Goal: Information Seeking & Learning: Learn about a topic

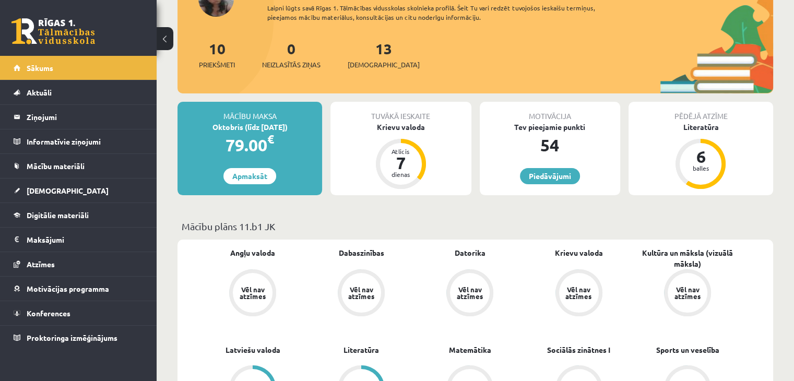
scroll to position [104, 0]
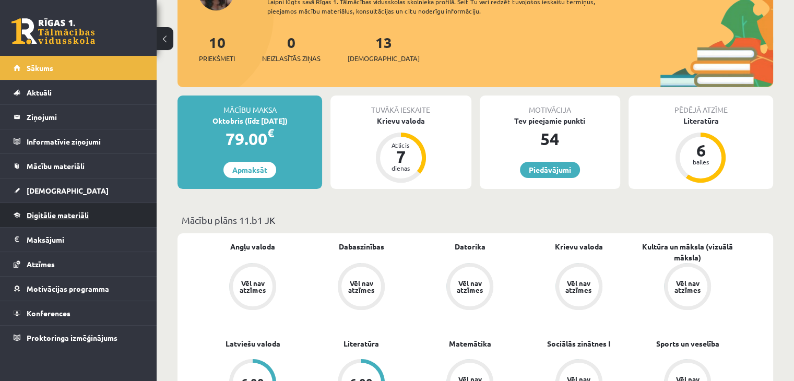
click at [49, 215] on span "Digitālie materiāli" at bounding box center [58, 214] width 62 height 9
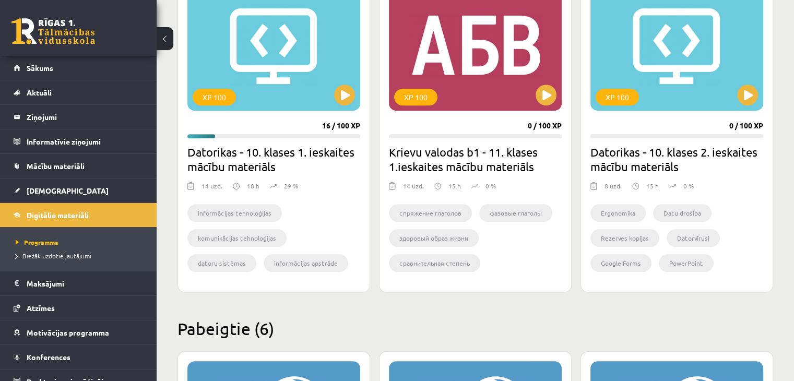
scroll to position [550, 0]
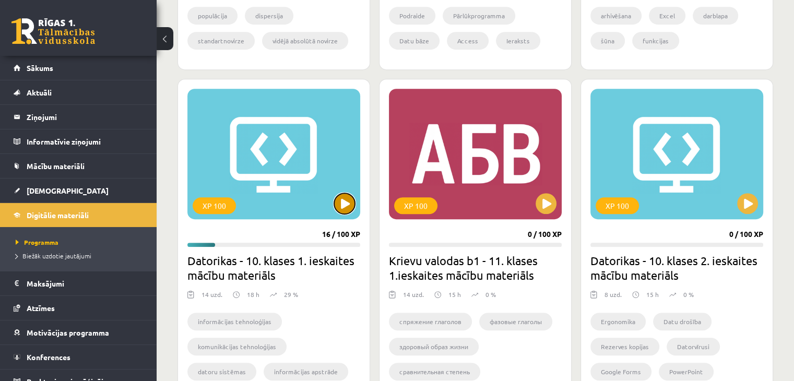
click at [345, 209] on button at bounding box center [344, 203] width 21 height 21
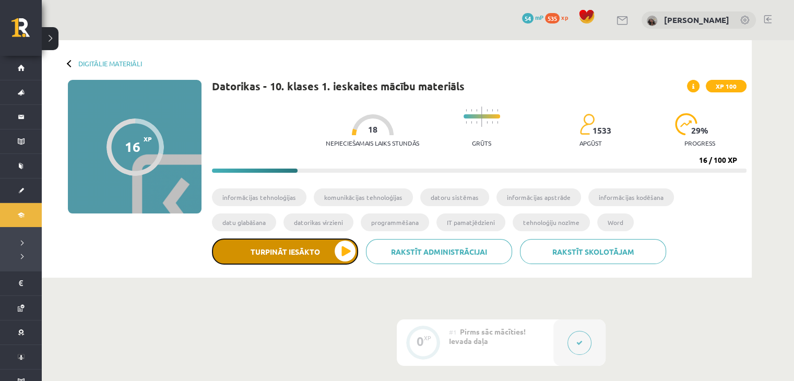
click at [329, 259] on button "Turpināt iesākto" at bounding box center [285, 252] width 146 height 26
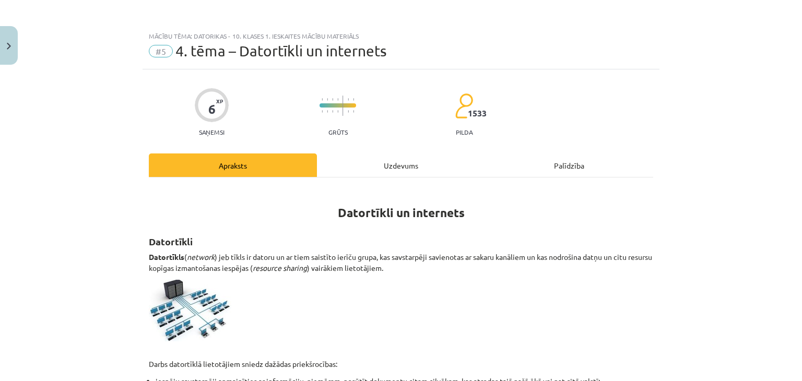
click at [690, 134] on div "Mācību tēma: Datorikas - 10. klases 1. ieskaites mācību materiāls #5 4. tēma – …" at bounding box center [401, 190] width 802 height 381
click at [396, 168] on div "Uzdevums" at bounding box center [401, 164] width 168 height 23
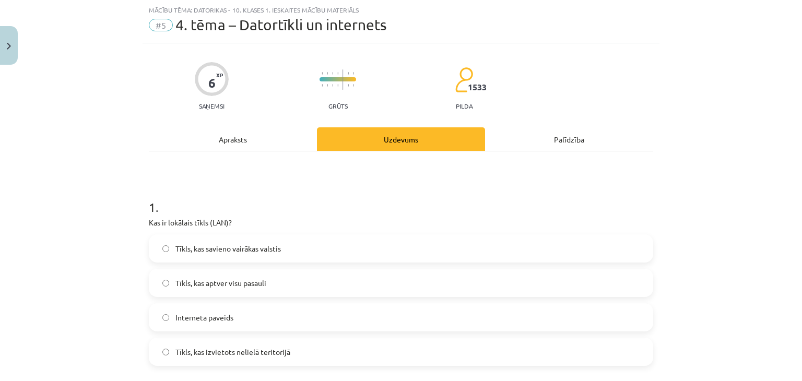
scroll to position [78, 0]
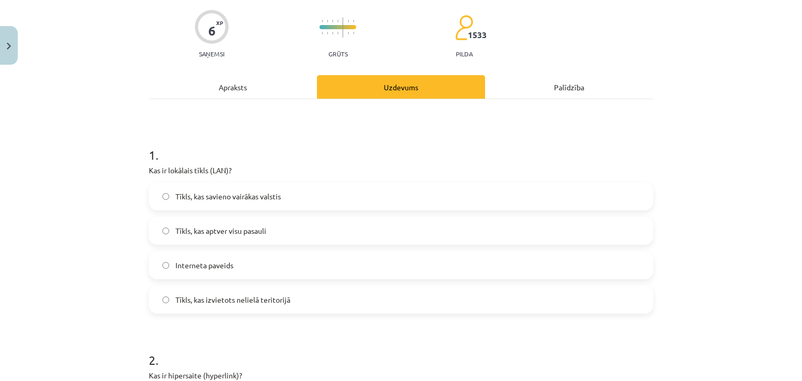
click at [235, 88] on div "Apraksts" at bounding box center [233, 86] width 168 height 23
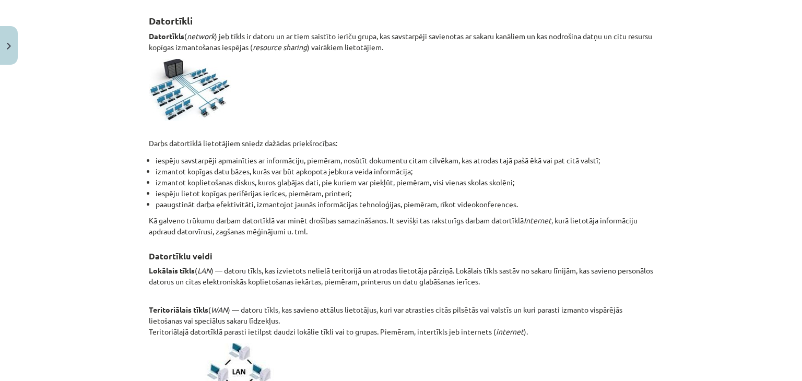
scroll to position [235, 0]
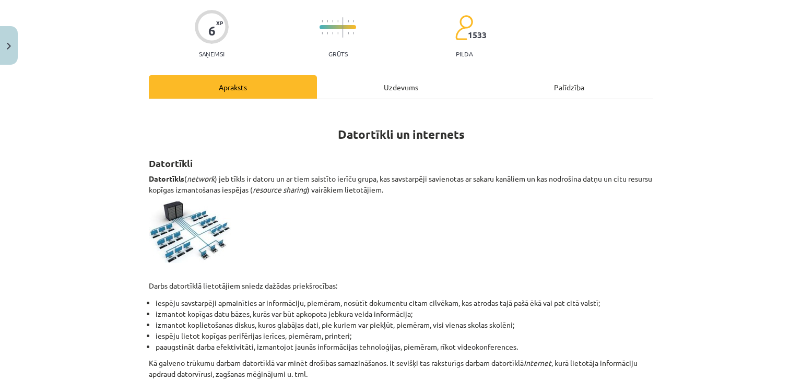
click at [389, 88] on div "Uzdevums" at bounding box center [401, 86] width 168 height 23
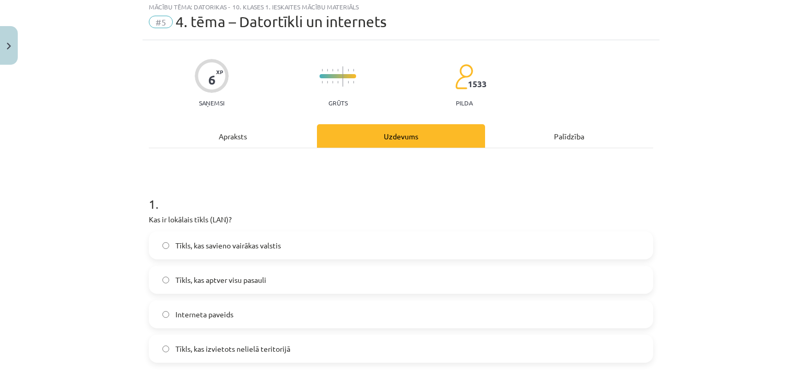
scroll to position [26, 0]
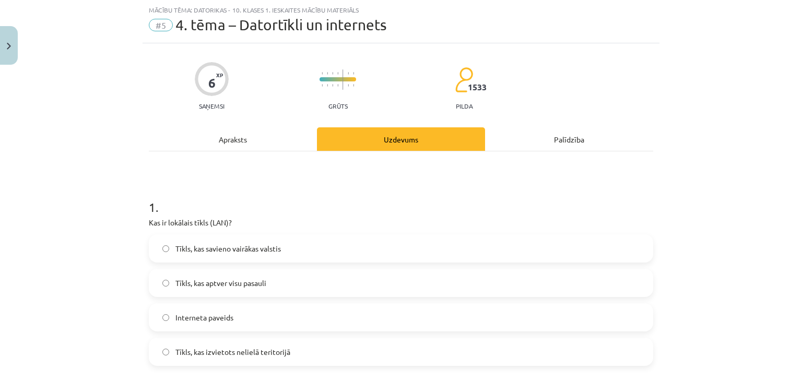
click at [249, 351] on span "Tīkls, kas izvietots nelielā teritorijā" at bounding box center [232, 352] width 115 height 11
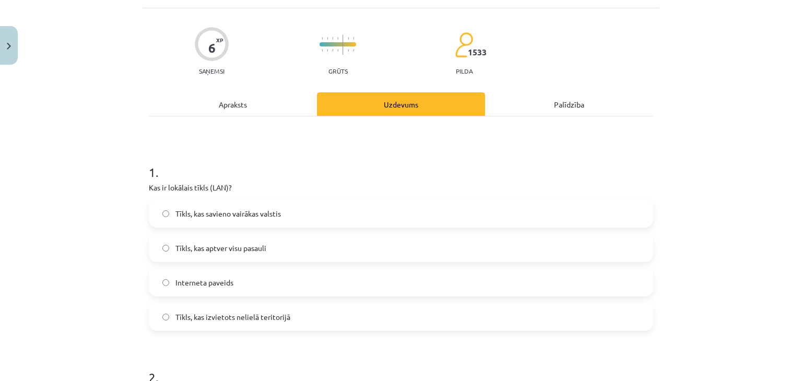
scroll to position [0, 0]
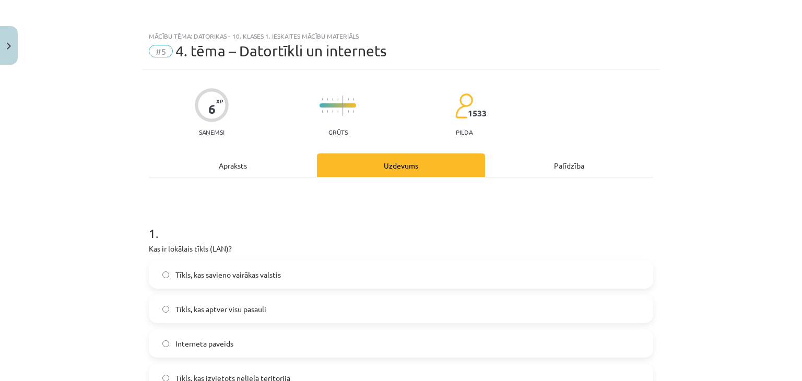
click at [241, 163] on div "Apraksts" at bounding box center [233, 164] width 168 height 23
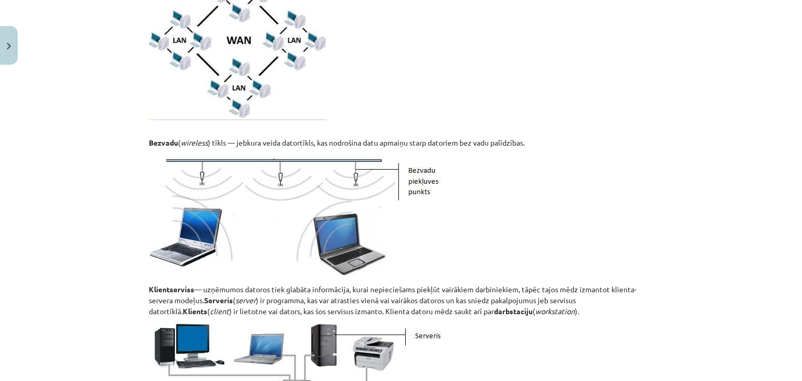
scroll to position [392, 0]
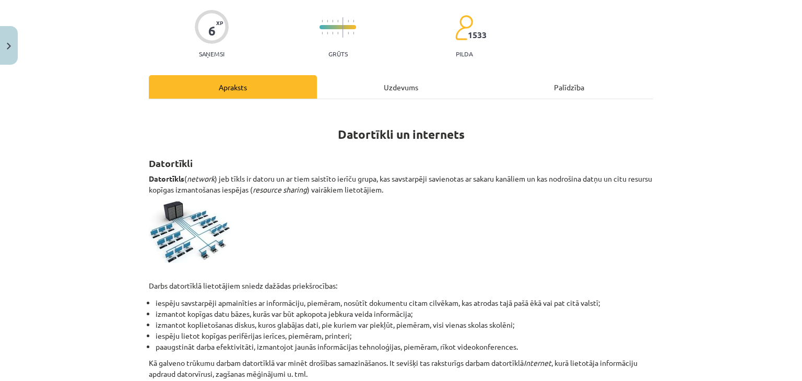
click at [364, 92] on div "Uzdevums" at bounding box center [401, 86] width 168 height 23
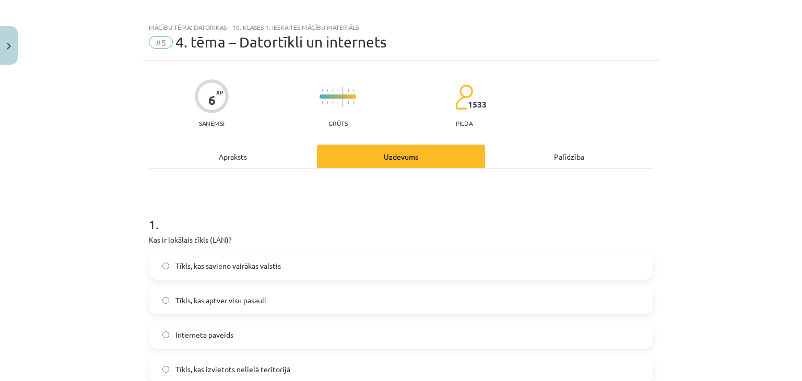
scroll to position [0, 0]
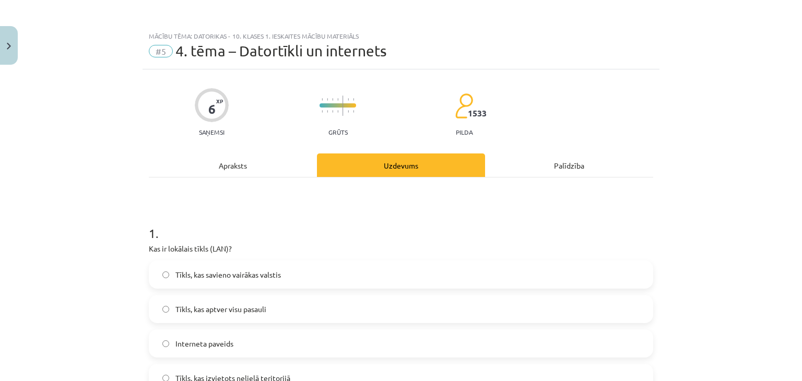
click at [247, 169] on div "Apraksts" at bounding box center [233, 164] width 168 height 23
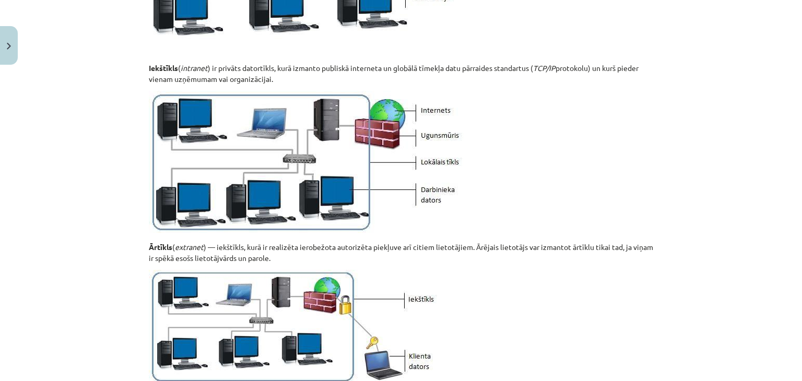
scroll to position [1277, 0]
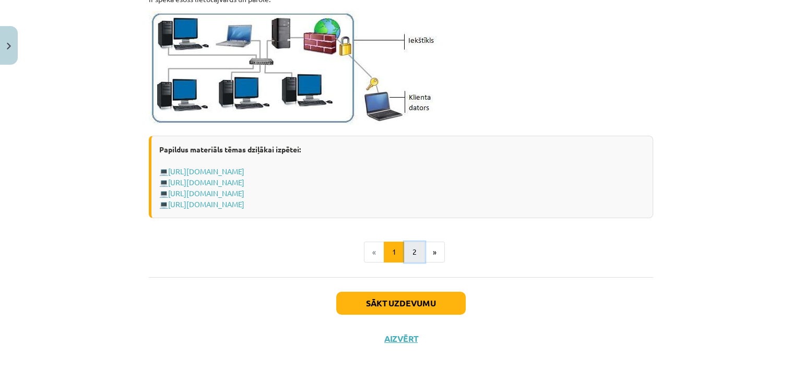
click at [411, 251] on button "2" at bounding box center [414, 252] width 21 height 21
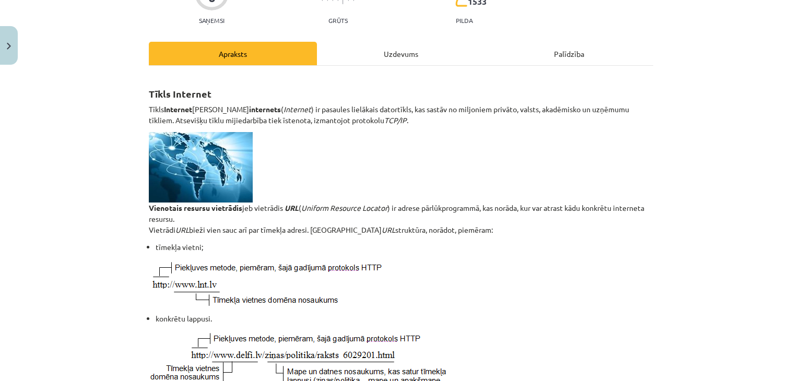
scroll to position [0, 0]
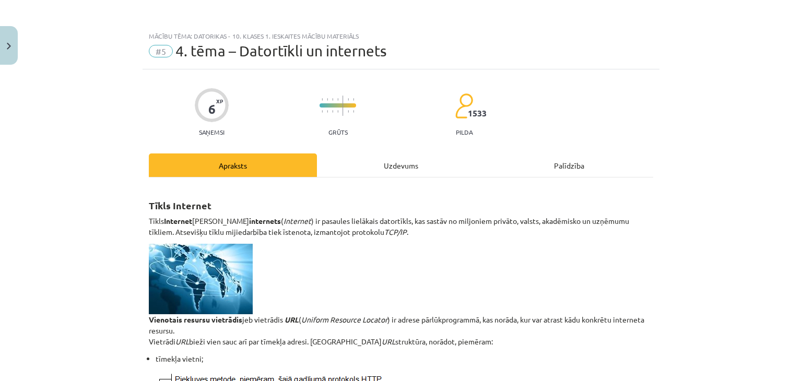
click at [376, 175] on div "Uzdevums" at bounding box center [401, 164] width 168 height 23
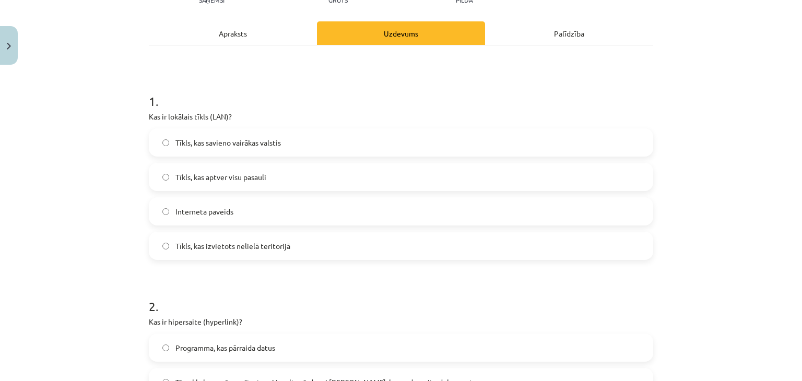
scroll to position [287, 0]
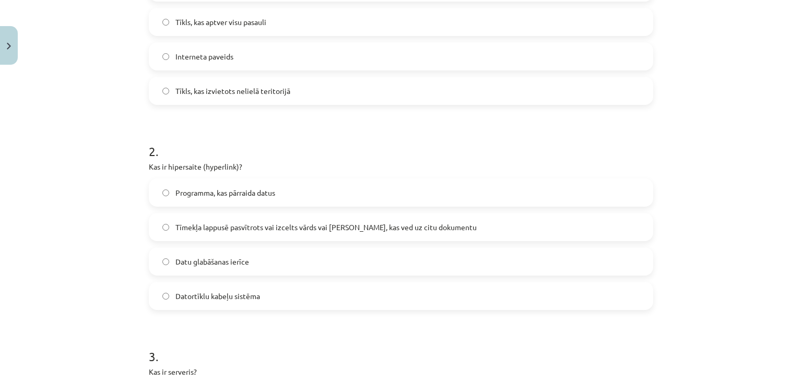
click at [317, 230] on span "Tīmekļa lappusē pasvītrots vai izcelts vārds vai [PERSON_NAME], kas ved uz citu…" at bounding box center [325, 227] width 301 height 11
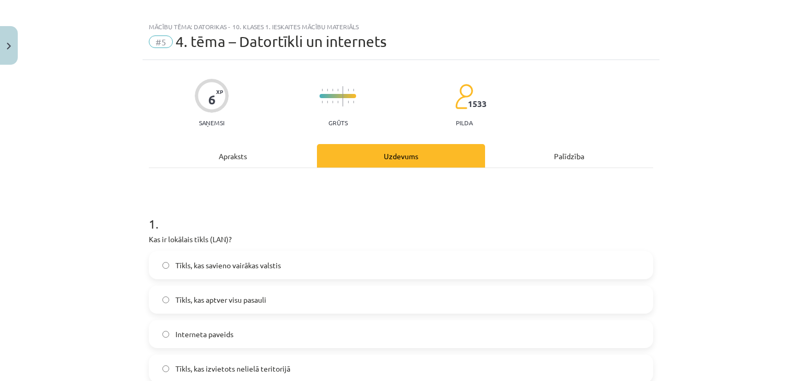
scroll to position [0, 0]
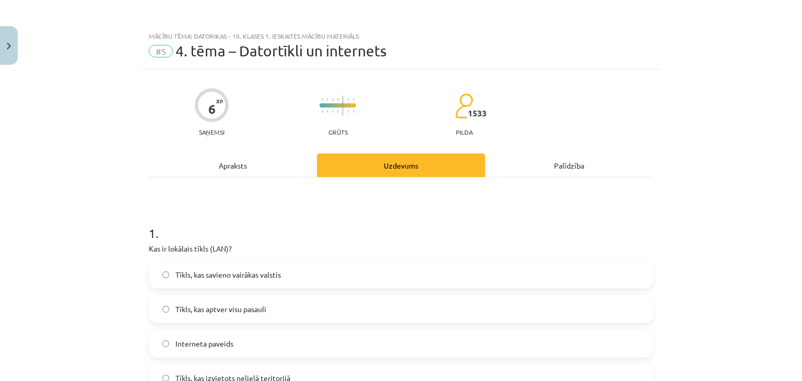
click at [241, 166] on div "Apraksts" at bounding box center [233, 164] width 168 height 23
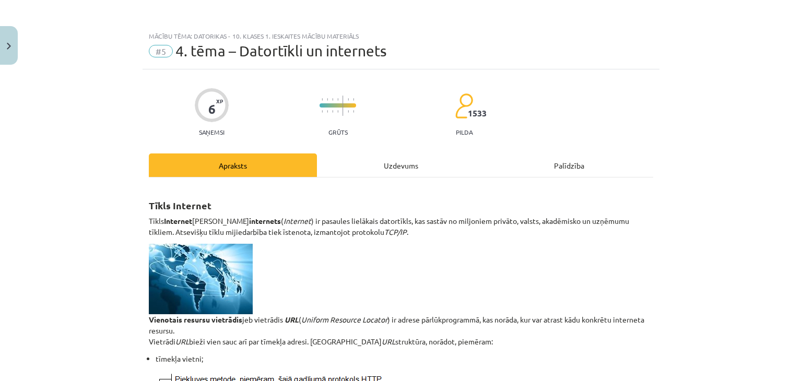
click at [410, 167] on div "Uzdevums" at bounding box center [401, 164] width 168 height 23
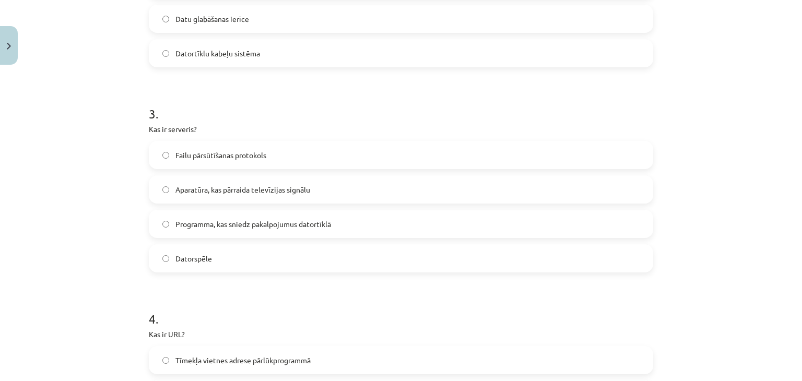
scroll to position [548, 0]
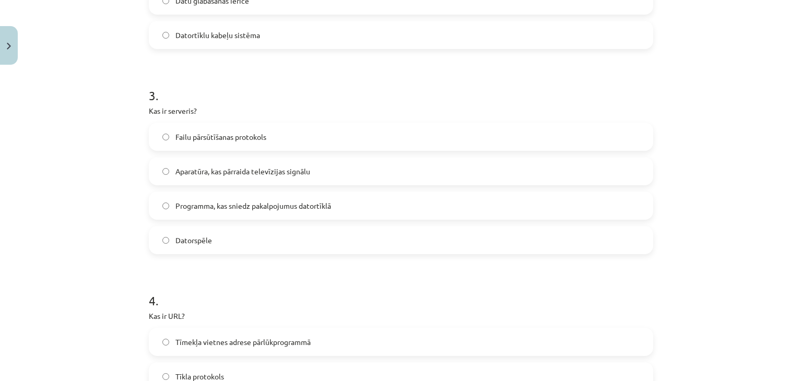
click at [279, 207] on span "Programma, kas sniedz pakalpojumus datortīklā" at bounding box center [253, 205] width 156 height 11
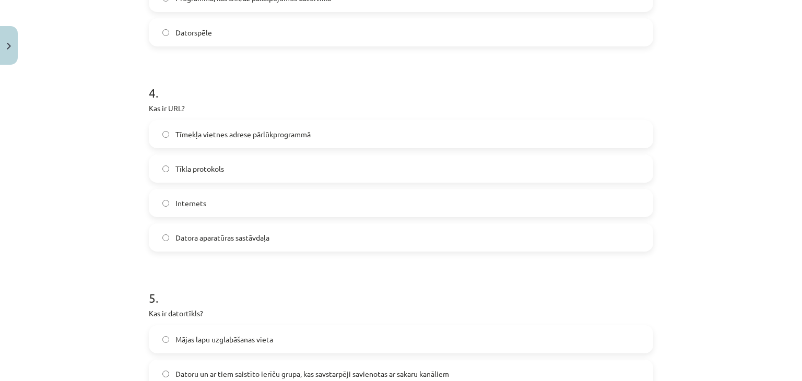
scroll to position [757, 0]
click at [263, 135] on span "Tīmekļa vietnes adrese pārlūkprogrammā" at bounding box center [242, 133] width 135 height 11
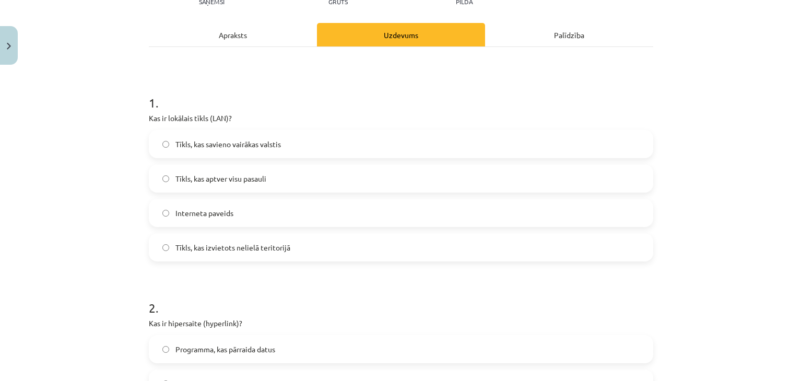
scroll to position [0, 0]
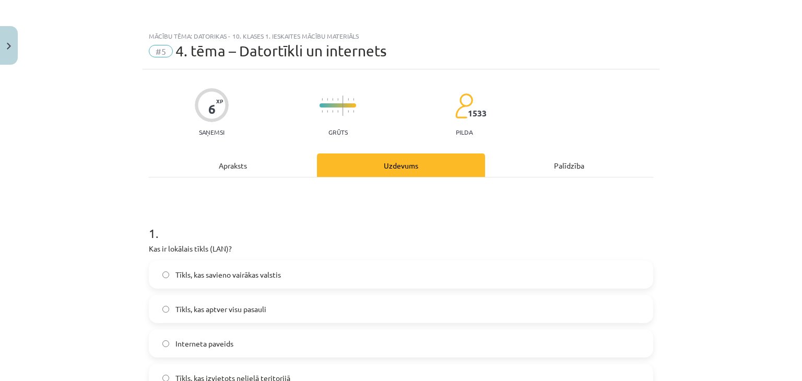
click at [255, 166] on div "Apraksts" at bounding box center [233, 164] width 168 height 23
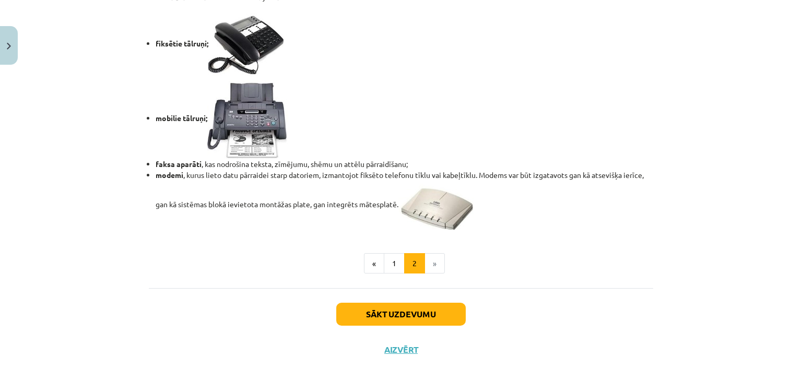
scroll to position [900, 0]
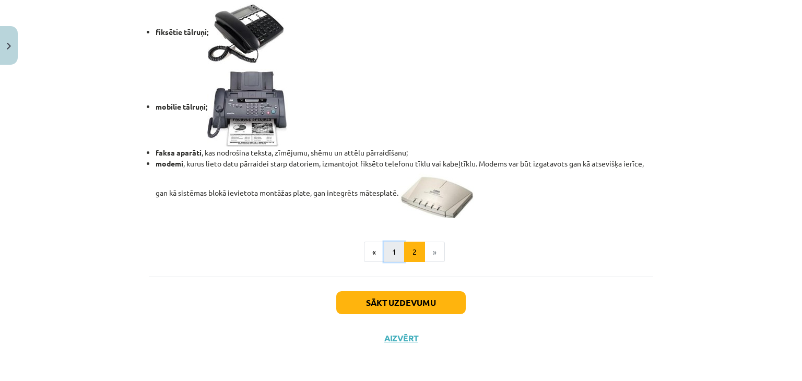
click at [393, 256] on button "1" at bounding box center [394, 252] width 21 height 21
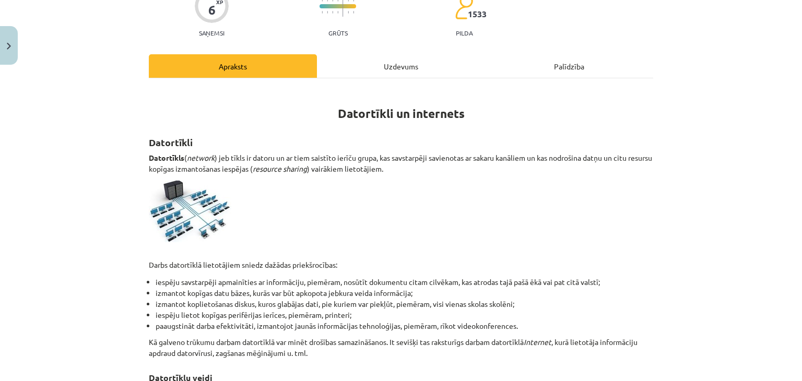
scroll to position [82, 0]
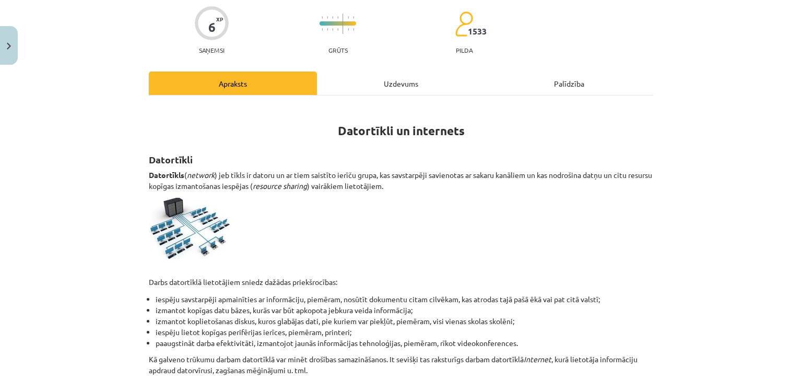
click at [382, 87] on div "Uzdevums" at bounding box center [401, 83] width 168 height 23
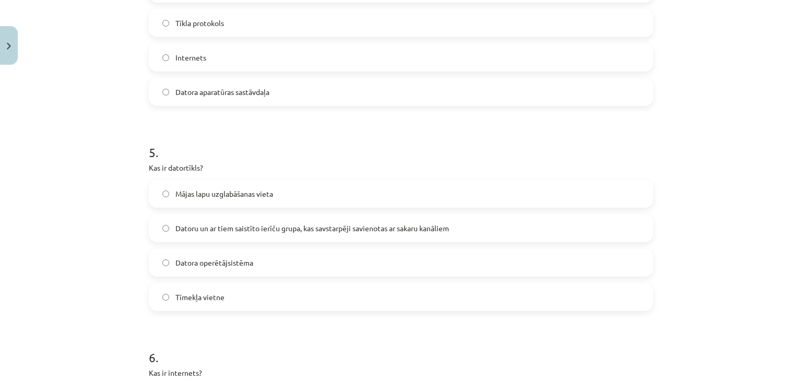
scroll to position [914, 0]
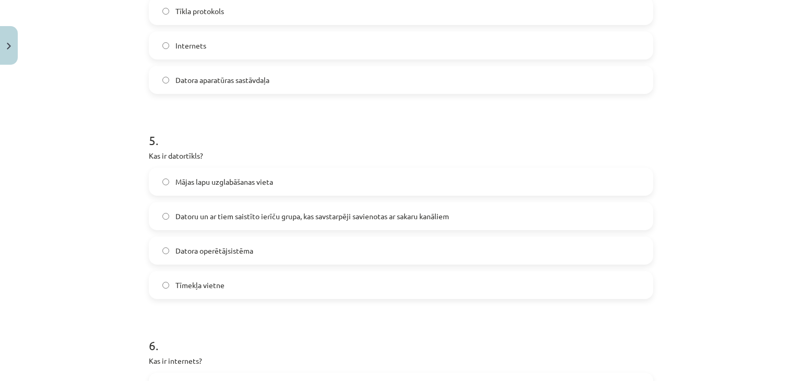
click at [264, 227] on label "Datoru un ar tiem saistīto ierīču grupa, kas savstarpēji savienotas ar sakaru k…" at bounding box center [401, 216] width 502 height 26
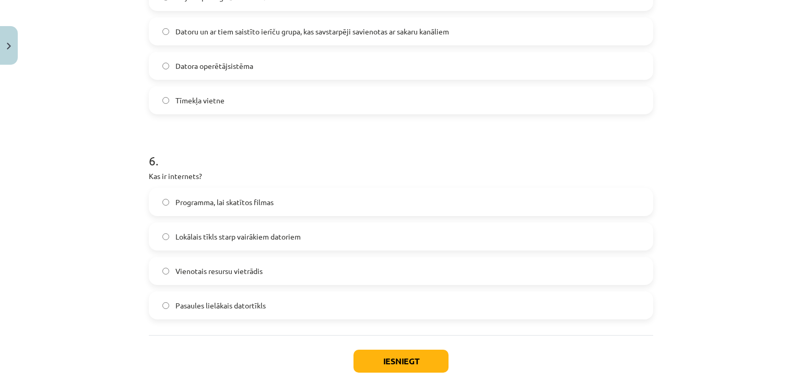
scroll to position [1122, 0]
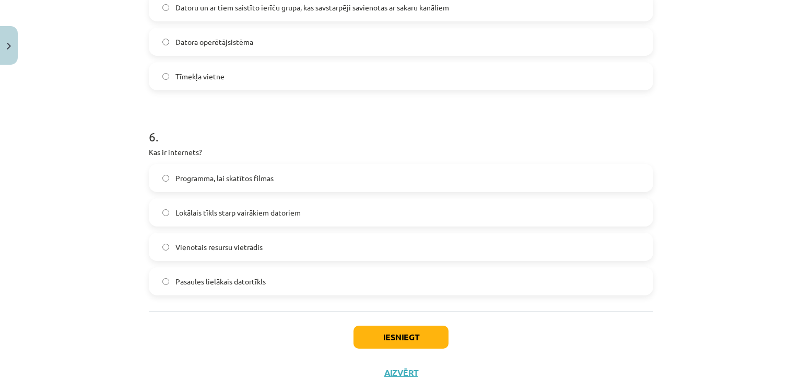
click at [252, 273] on label "Pasaules lielākais datortīkls" at bounding box center [401, 281] width 502 height 26
click at [401, 328] on button "Iesniegt" at bounding box center [400, 337] width 95 height 23
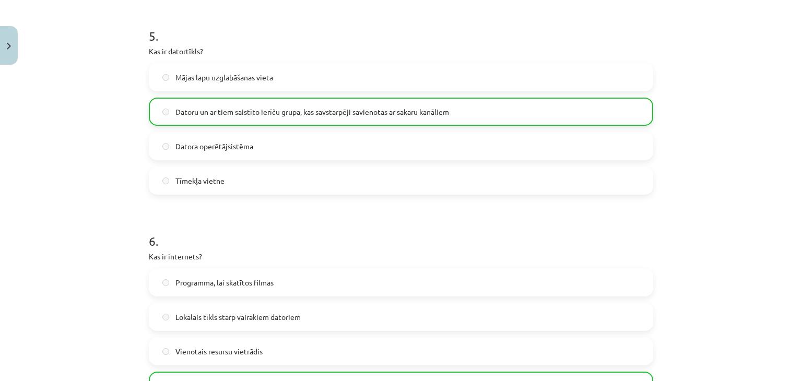
scroll to position [1190, 0]
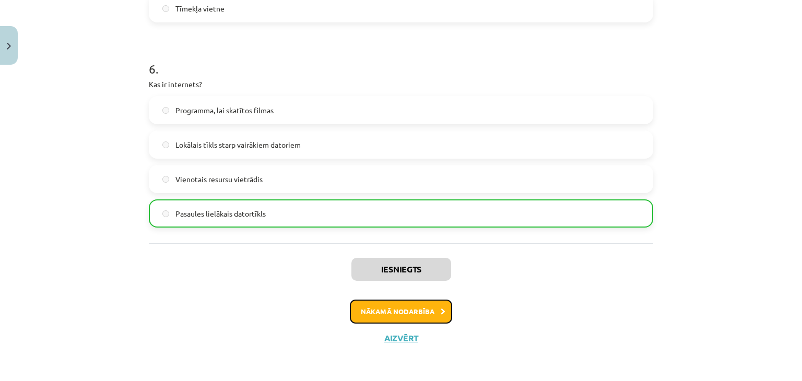
click at [407, 308] on button "Nākamā nodarbība" at bounding box center [401, 312] width 102 height 24
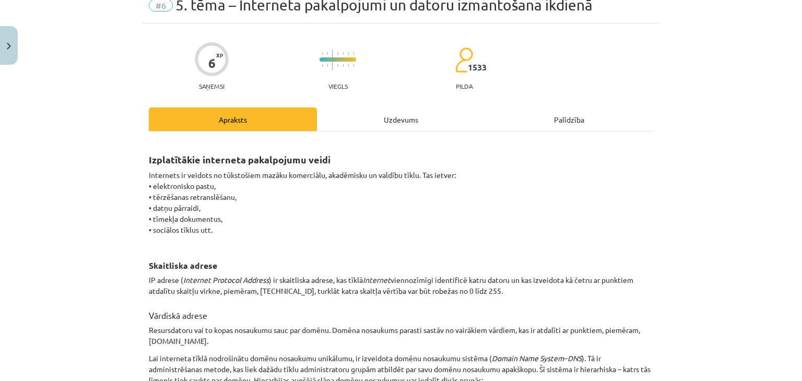
scroll to position [26, 0]
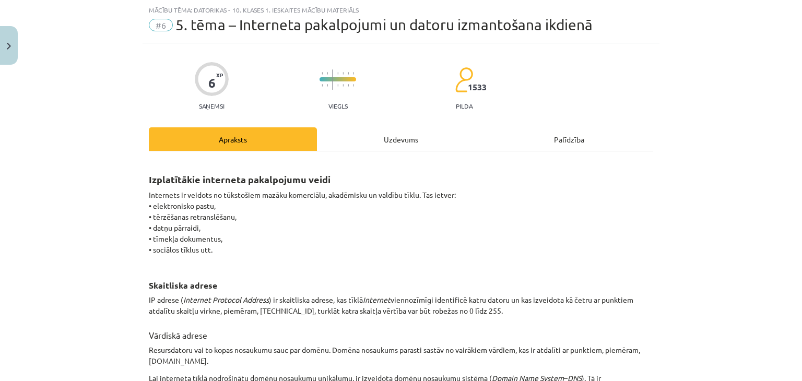
click at [395, 133] on div "Uzdevums" at bounding box center [401, 138] width 168 height 23
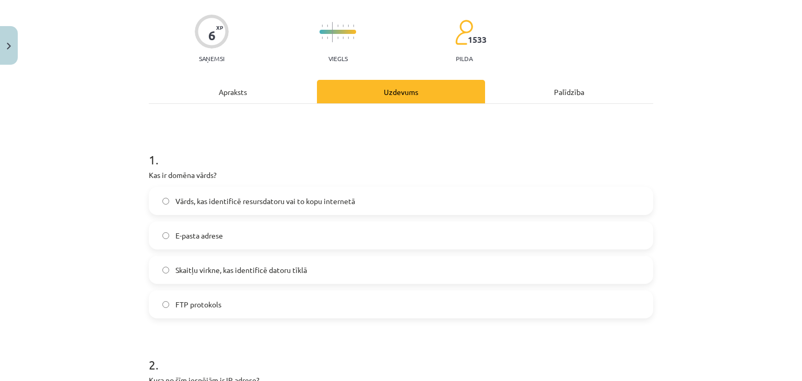
scroll to position [131, 0]
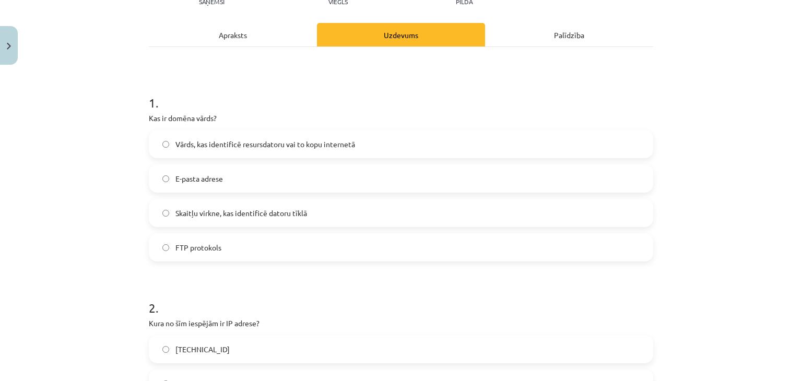
click at [232, 40] on div "Apraksts" at bounding box center [233, 34] width 168 height 23
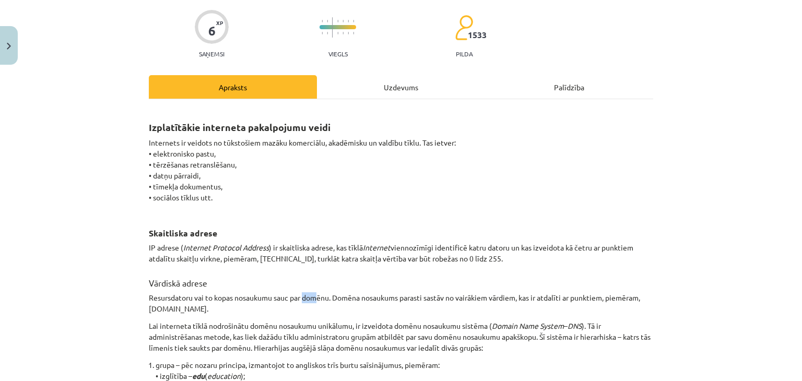
scroll to position [0, 0]
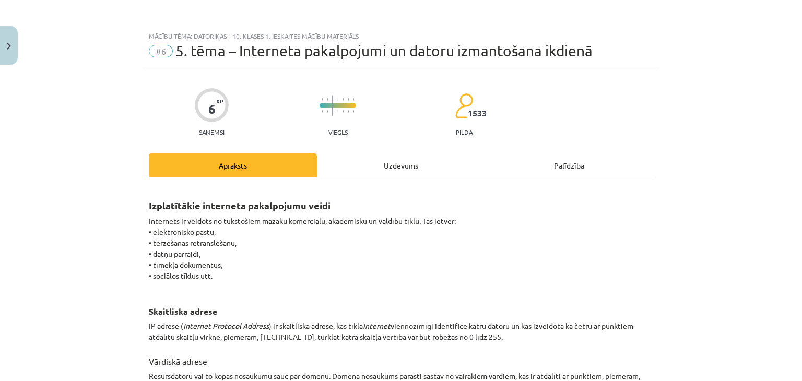
click at [386, 166] on div "Uzdevums" at bounding box center [401, 164] width 168 height 23
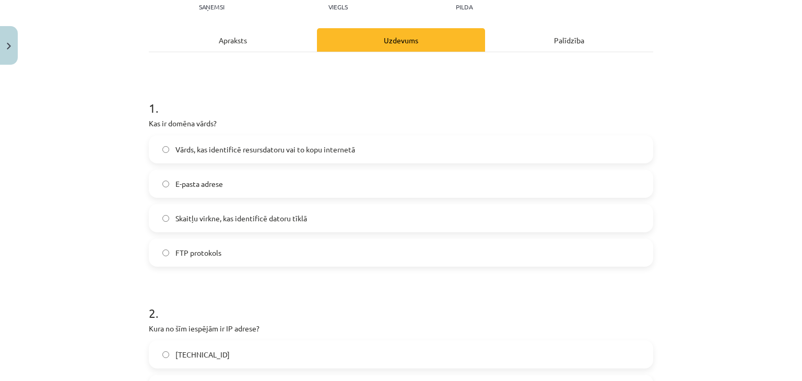
scroll to position [131, 0]
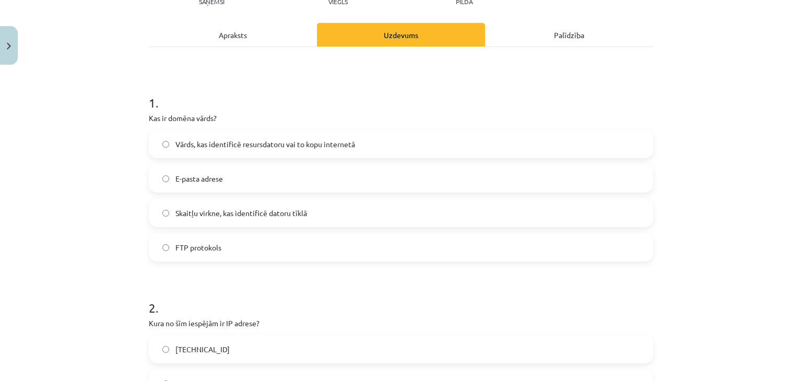
click at [245, 34] on div "Apraksts" at bounding box center [233, 34] width 168 height 23
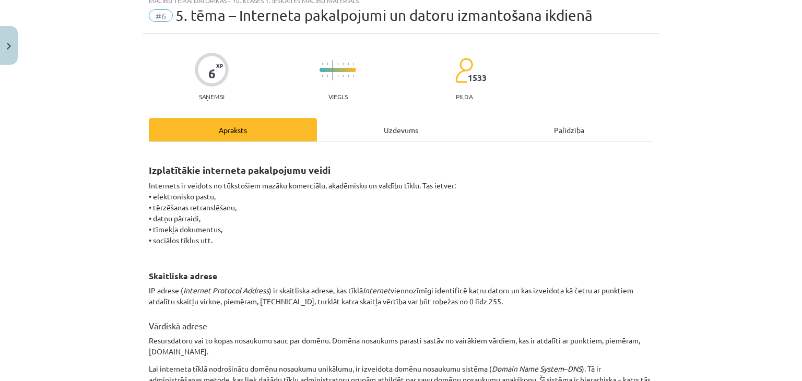
scroll to position [0, 0]
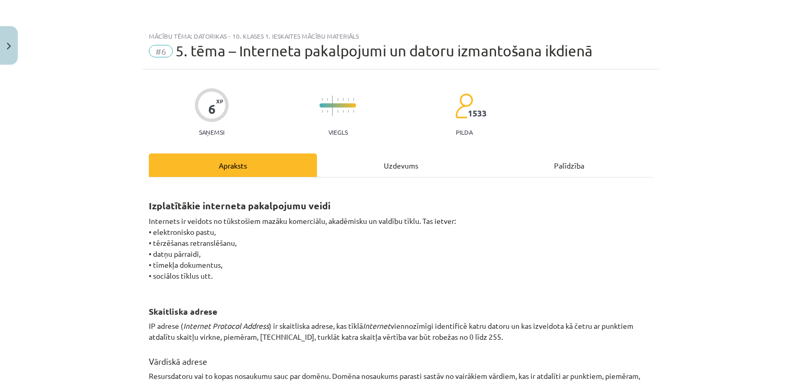
click at [411, 168] on div "Uzdevums" at bounding box center [401, 164] width 168 height 23
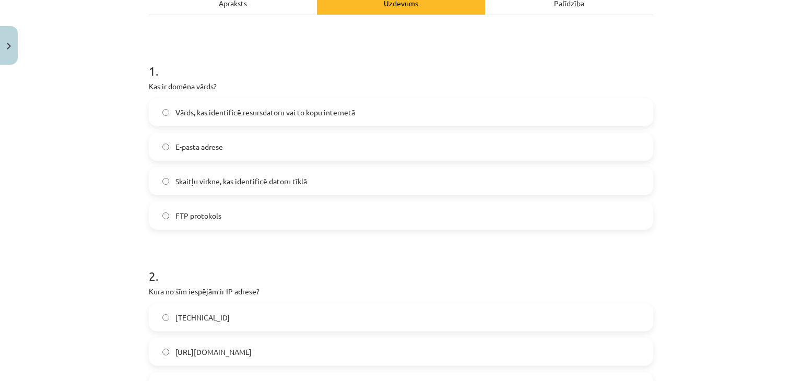
scroll to position [183, 0]
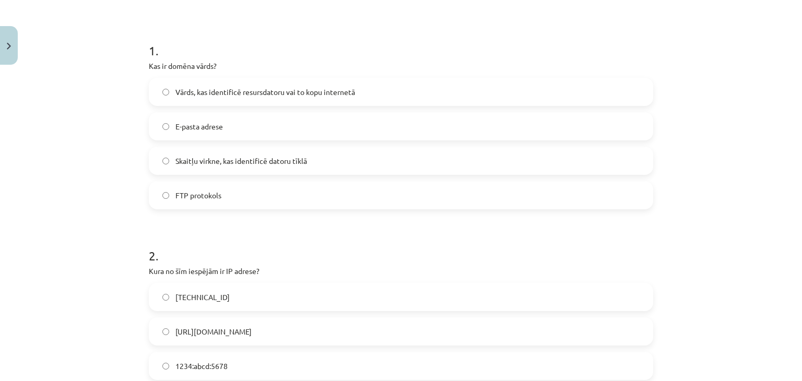
click at [367, 89] on label "Vārds, kas identificē resursdatoru vai to kopu internetā" at bounding box center [401, 92] width 502 height 26
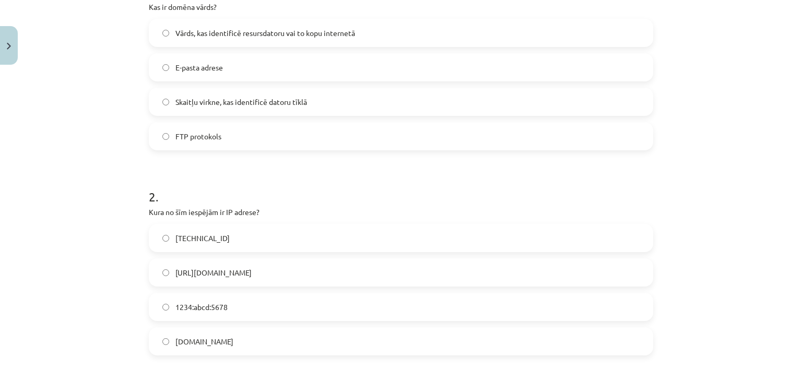
scroll to position [287, 0]
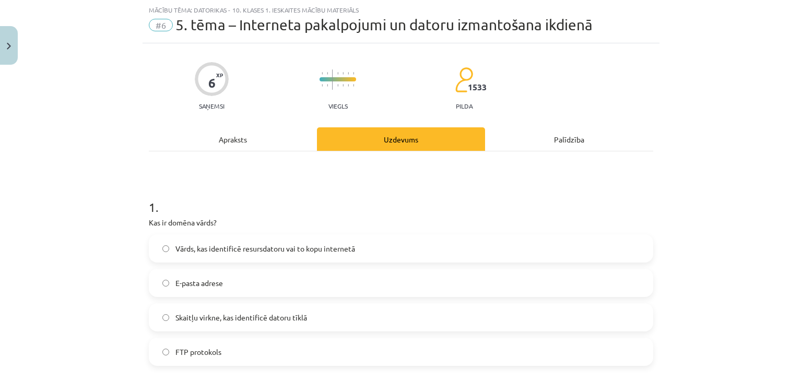
click at [254, 140] on div "Apraksts" at bounding box center [233, 138] width 168 height 23
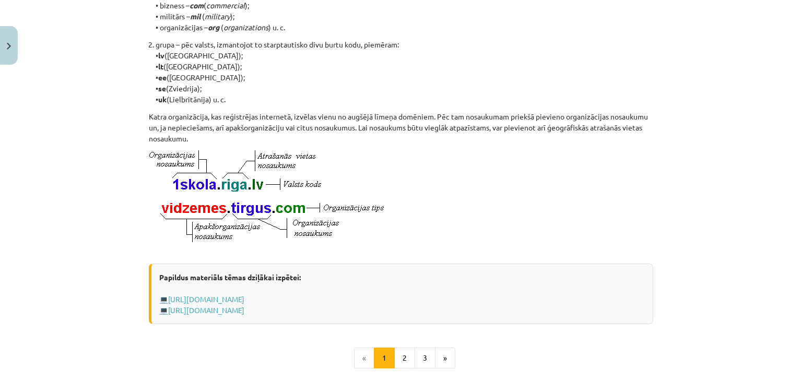
scroll to position [496, 0]
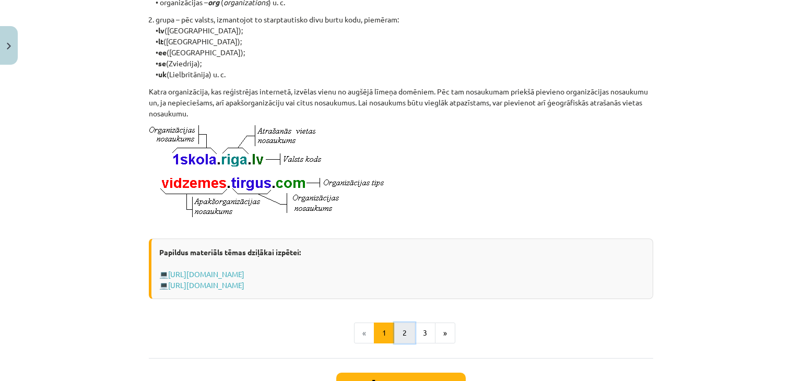
click at [406, 344] on button "2" at bounding box center [404, 333] width 21 height 21
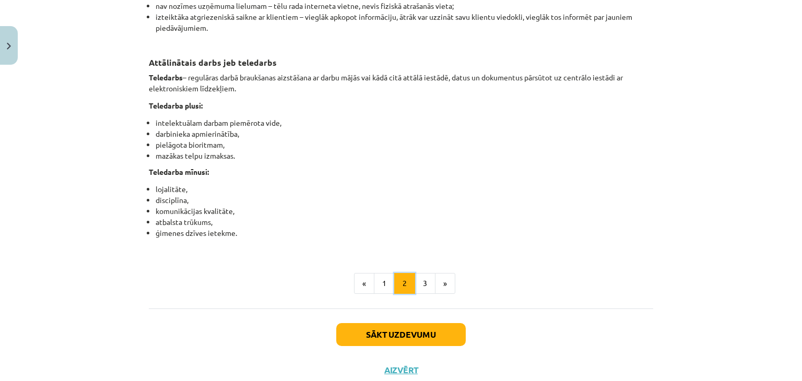
scroll to position [1694, 0]
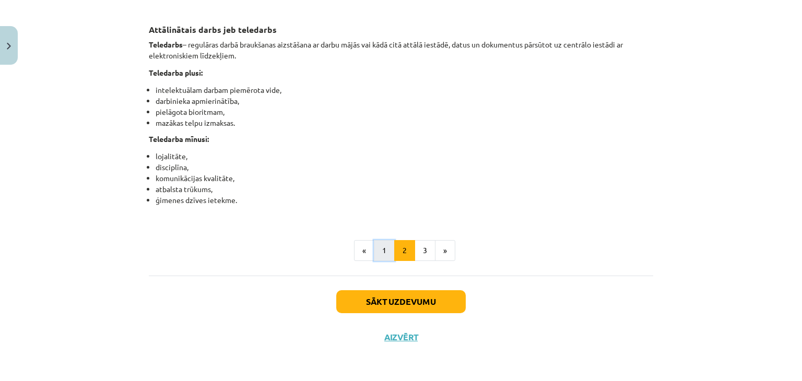
click at [374, 255] on button "1" at bounding box center [384, 250] width 21 height 21
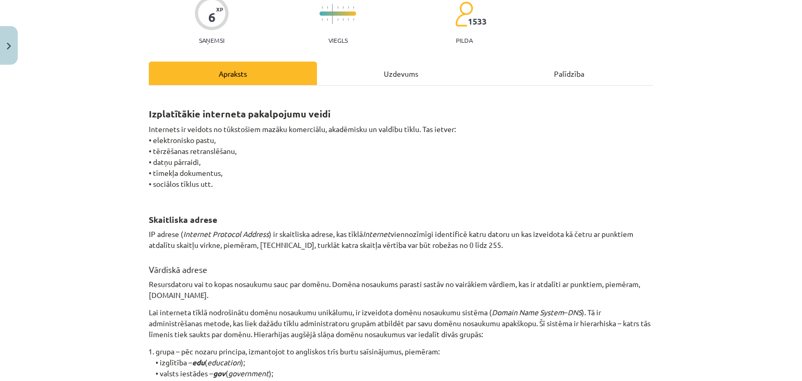
scroll to position [0, 0]
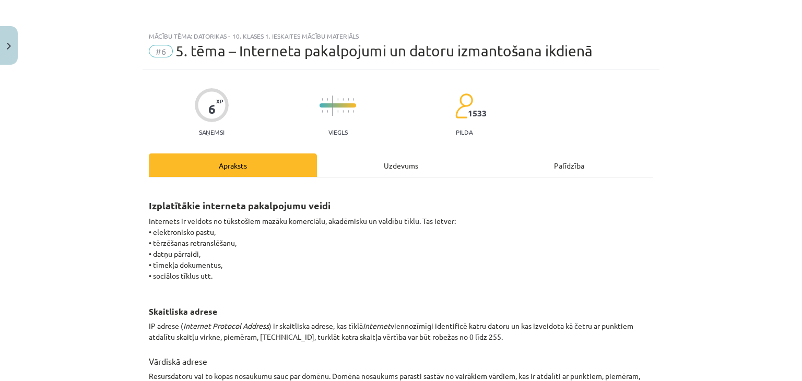
click at [391, 160] on div "Uzdevums" at bounding box center [401, 164] width 168 height 23
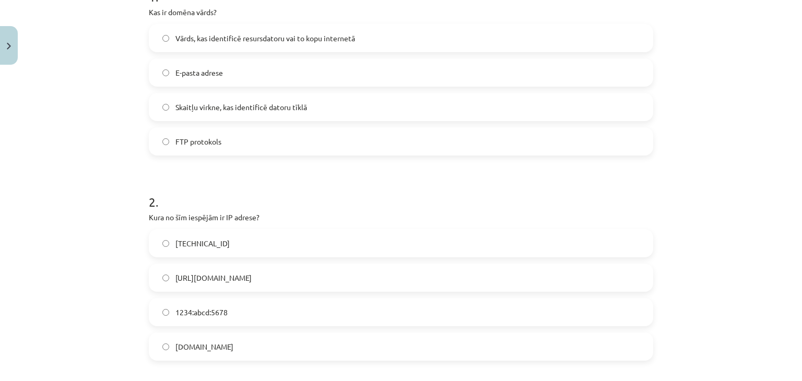
scroll to position [339, 0]
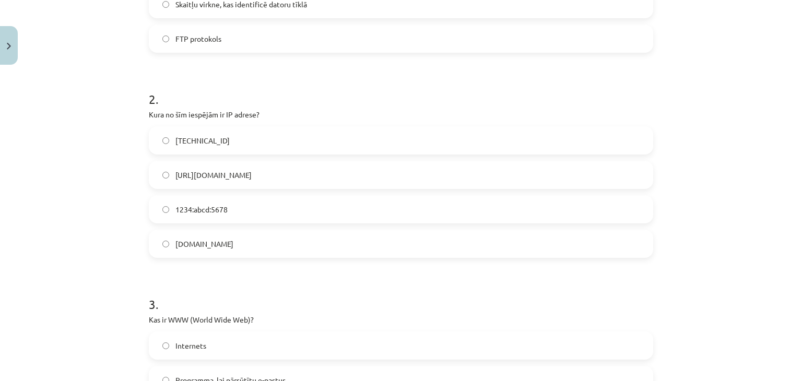
click at [206, 142] on span "[TECHNICAL_ID]" at bounding box center [202, 140] width 54 height 11
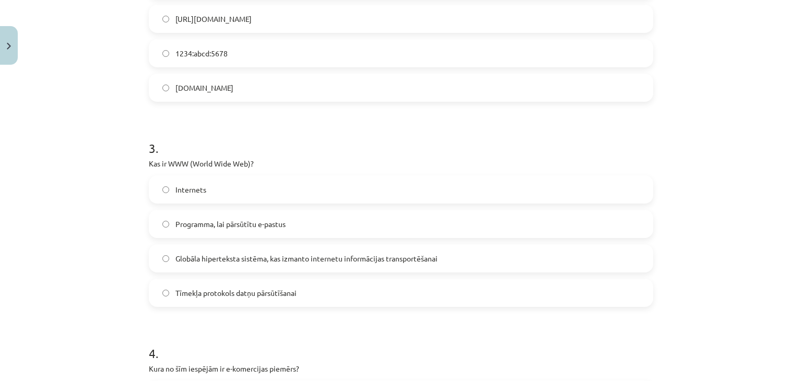
scroll to position [496, 0]
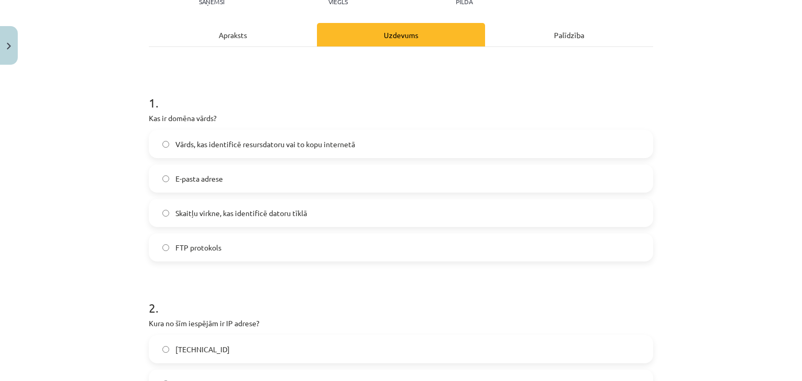
click at [234, 37] on div "Apraksts" at bounding box center [233, 34] width 168 height 23
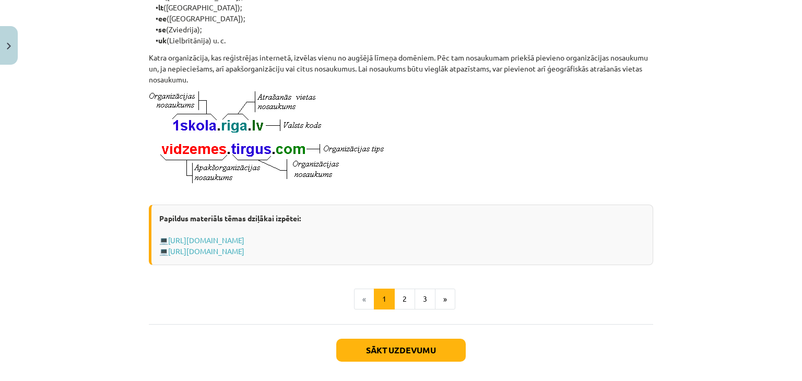
scroll to position [548, 0]
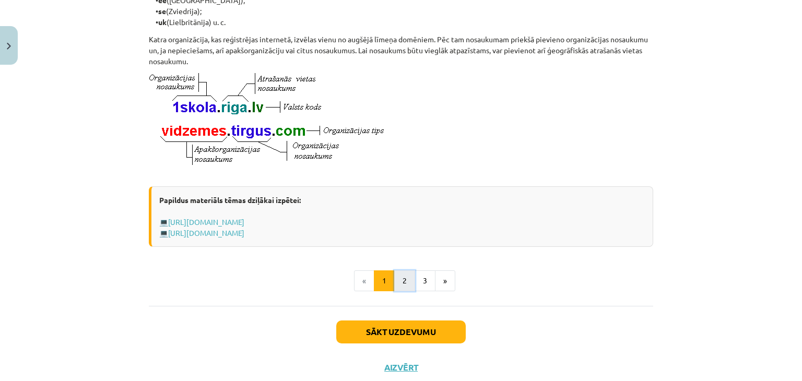
click at [404, 291] on button "2" at bounding box center [404, 280] width 21 height 21
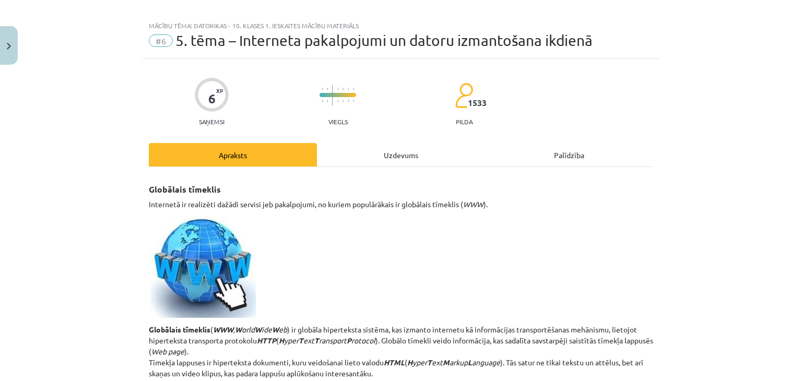
scroll to position [0, 0]
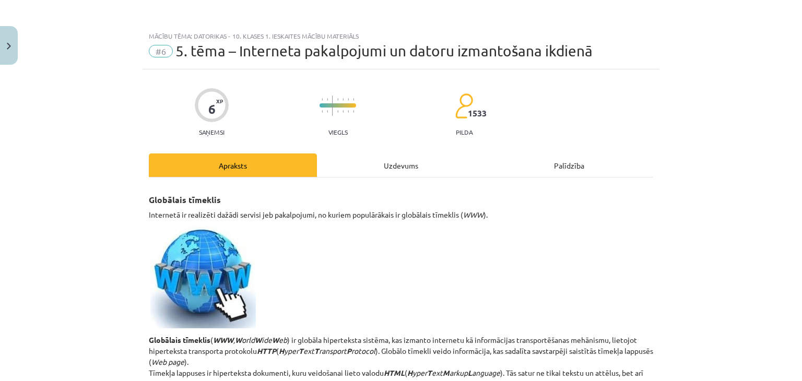
click at [365, 162] on div "Uzdevums" at bounding box center [401, 164] width 168 height 23
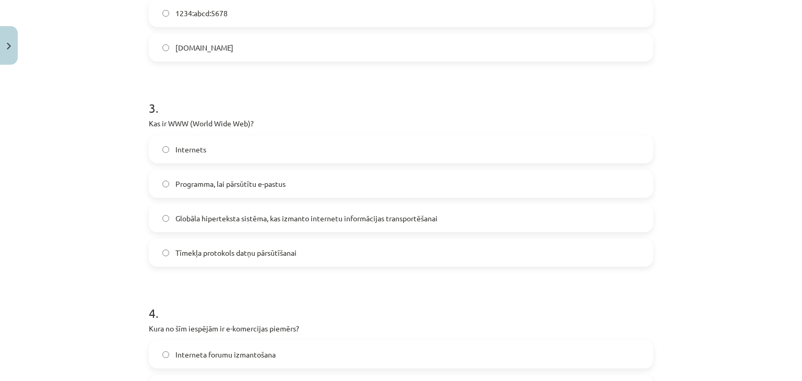
scroll to position [548, 0]
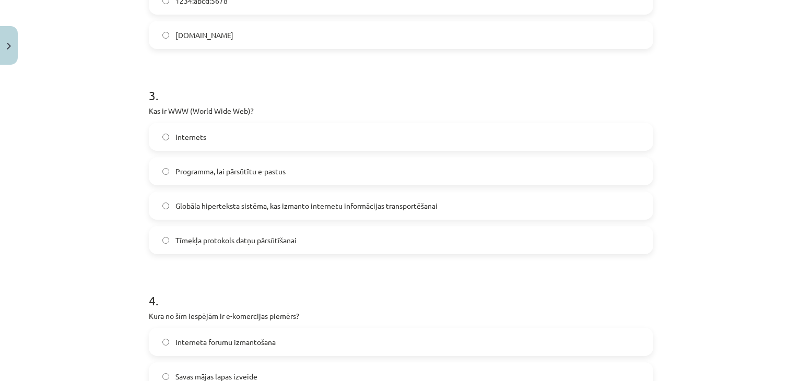
click at [356, 209] on span "Globāla hiperteksta sistēma, kas izmanto internetu informācijas transportēšanai" at bounding box center [306, 205] width 262 height 11
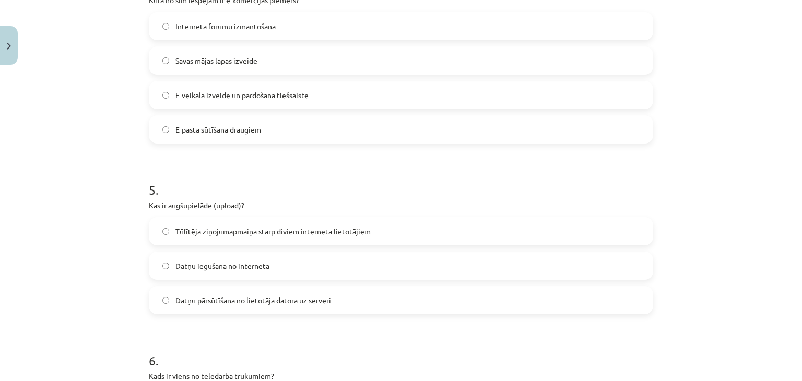
scroll to position [1089, 0]
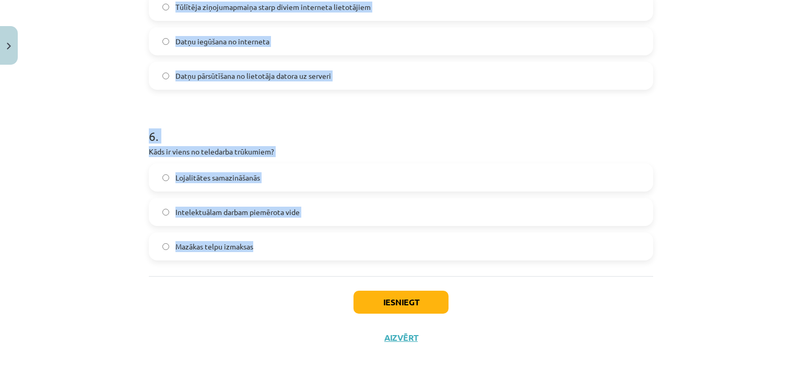
drag, startPoint x: 129, startPoint y: 143, endPoint x: 296, endPoint y: 257, distance: 202.3
click at [296, 257] on div "Mācību tēma: Datorikas - 10. klases 1. ieskaites mācību materiāls #6 5. tēma – …" at bounding box center [401, 190] width 802 height 381
copy form "Kura no šīm iespējām ir e-komercijas piemērs? Interneta forumu izmantošana Sava…"
click at [292, 124] on h1 "6 ." at bounding box center [401, 127] width 504 height 32
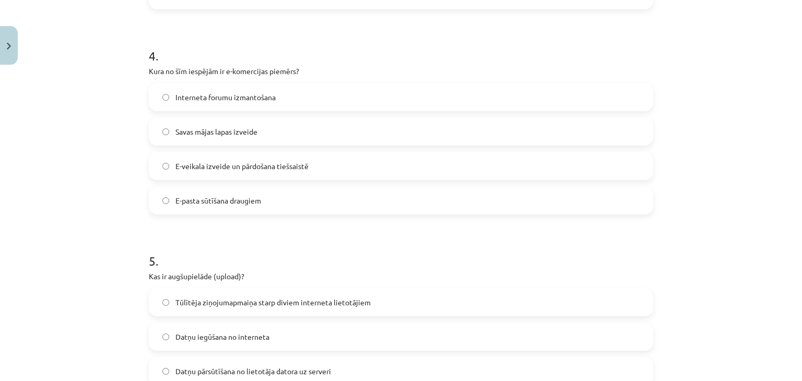
scroll to position [723, 0]
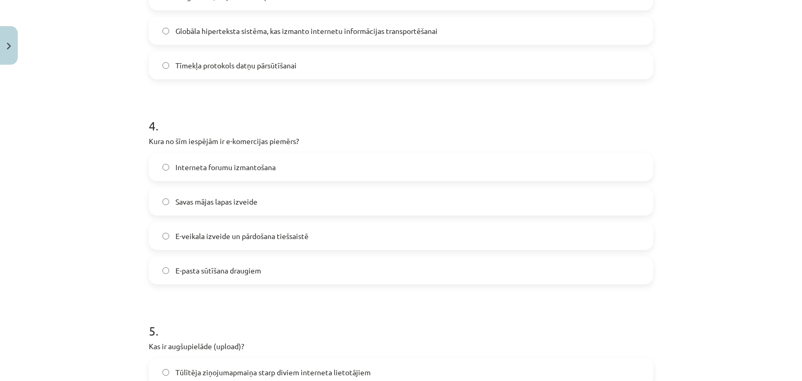
click at [282, 245] on label "E-veikala izveide un pārdošana tiešsaistē" at bounding box center [401, 236] width 502 height 26
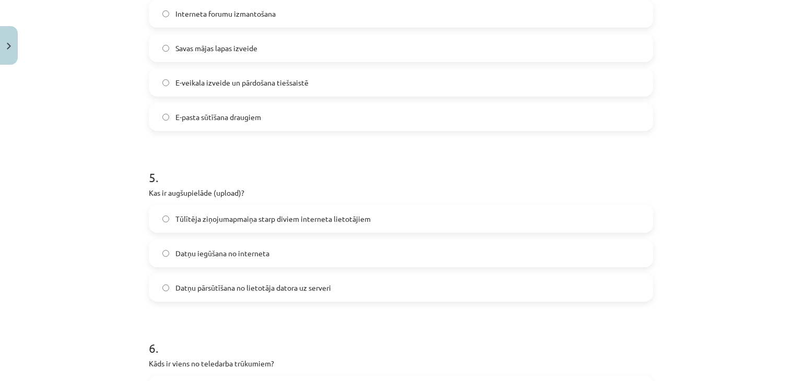
scroll to position [1036, 0]
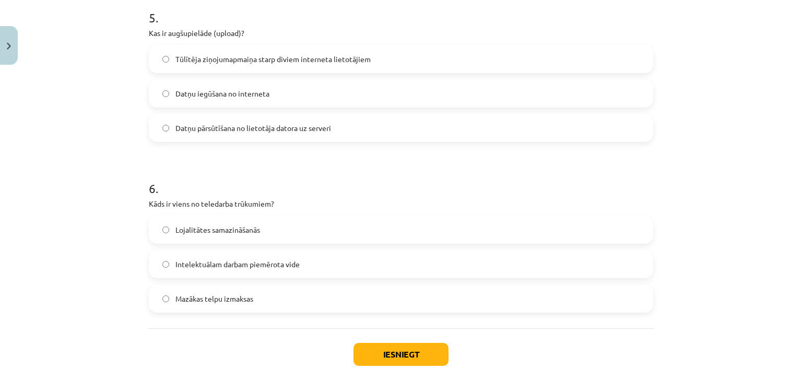
drag, startPoint x: 230, startPoint y: 56, endPoint x: 228, endPoint y: 68, distance: 12.2
click at [230, 61] on span "Tūlītēja ziņojumapmaiņa starp diviem interneta lietotājiem" at bounding box center [272, 59] width 195 height 11
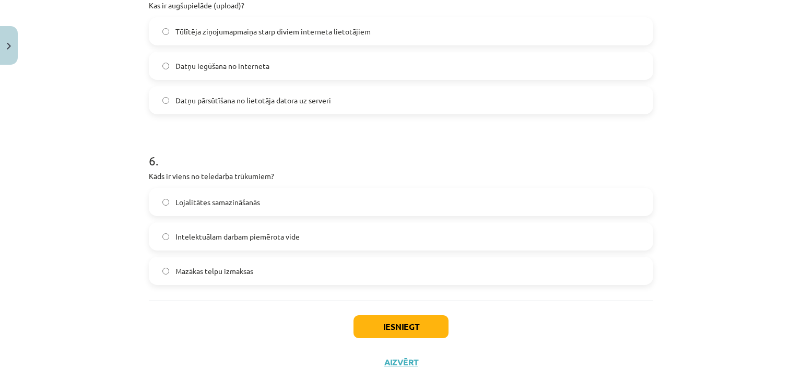
scroll to position [1089, 0]
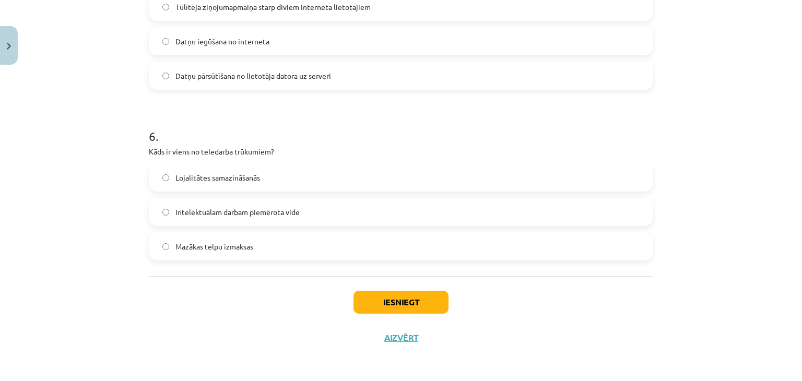
click at [221, 179] on span "Lojalitātes samazināšanās" at bounding box center [217, 177] width 85 height 11
click at [375, 306] on button "Iesniegt" at bounding box center [400, 302] width 95 height 23
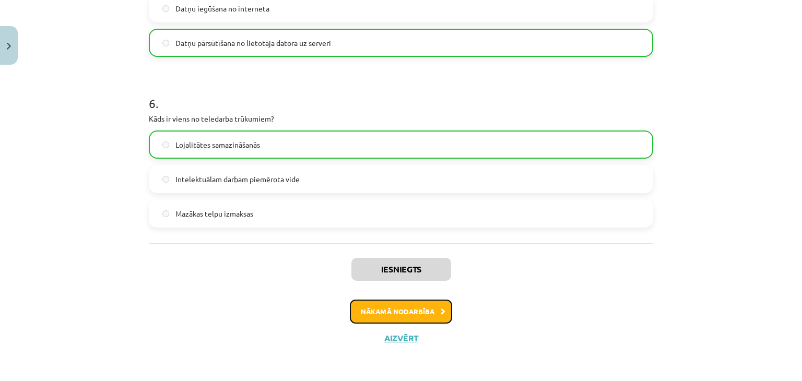
click at [417, 305] on button "Nākamā nodarbība" at bounding box center [401, 312] width 102 height 24
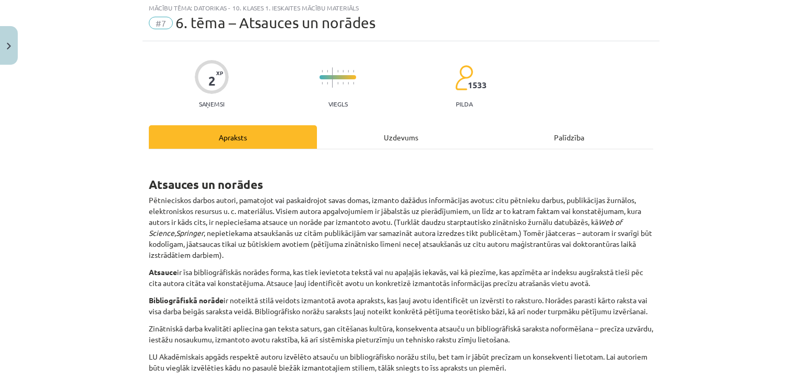
scroll to position [26, 0]
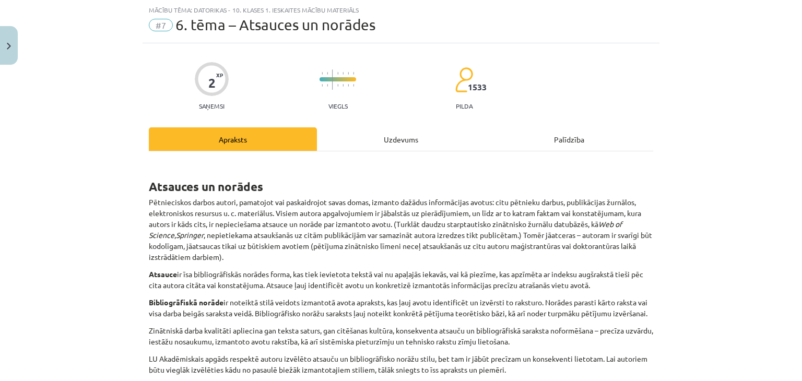
click at [395, 137] on div "Uzdevums" at bounding box center [401, 138] width 168 height 23
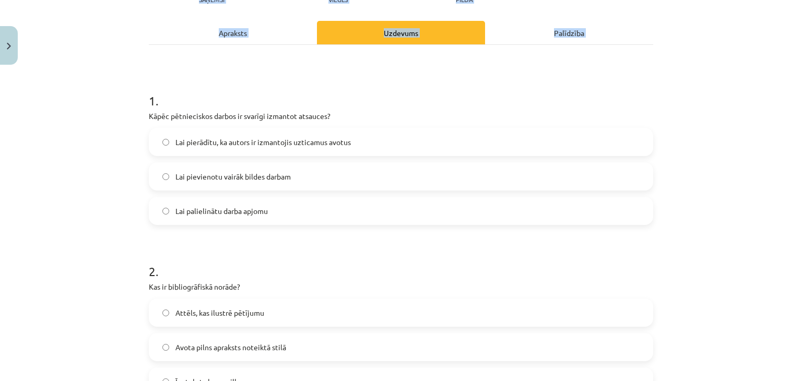
scroll to position [268, 0]
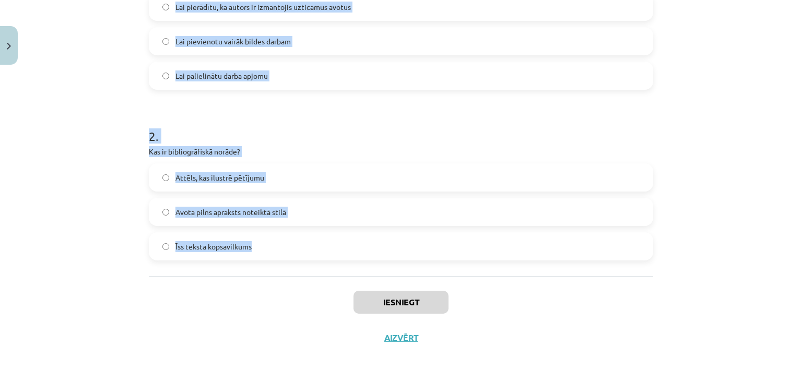
drag, startPoint x: 124, startPoint y: 179, endPoint x: 334, endPoint y: 254, distance: 222.9
click at [334, 254] on div "Mācību tēma: Datorikas - 10. klases 1. ieskaites mācību materiāls #7 6. tēma – …" at bounding box center [401, 190] width 802 height 381
copy form "1 . Kāpēc pētnieciskos darbos ir svarīgi izmantot atsauces? Lai pierādītu, ka a…"
click at [118, 207] on div "Mācību tēma: Datorikas - 10. klases 1. ieskaites mācību materiāls #7 6. tēma – …" at bounding box center [401, 190] width 802 height 381
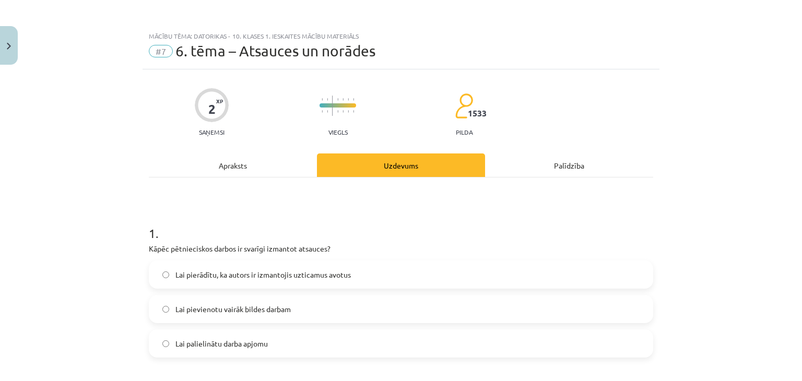
scroll to position [104, 0]
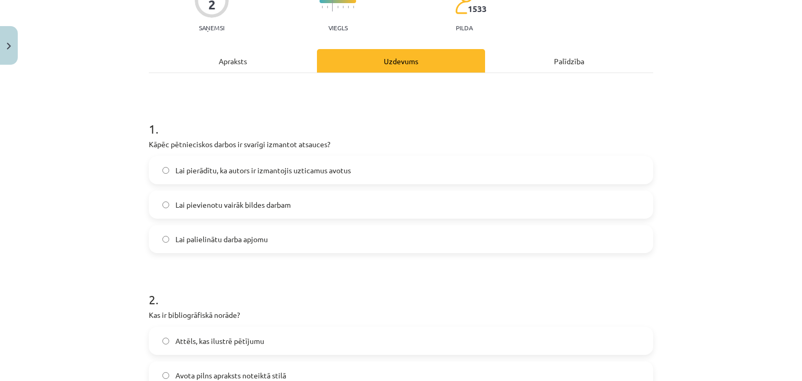
click at [246, 172] on span "Lai pierādītu, ka autors ir izmantojis uzticamus avotus" at bounding box center [262, 170] width 175 height 11
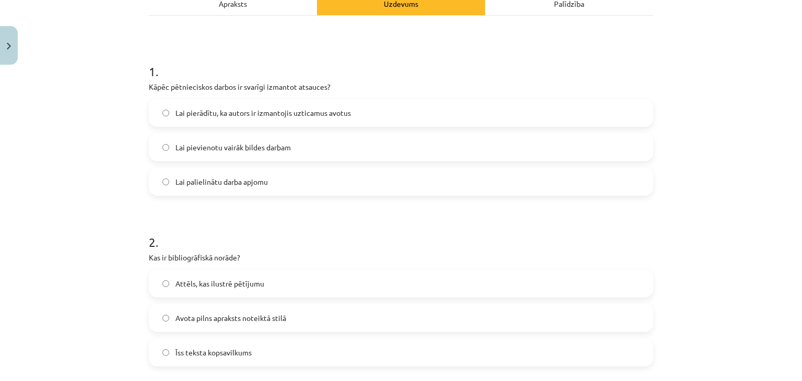
scroll to position [268, 0]
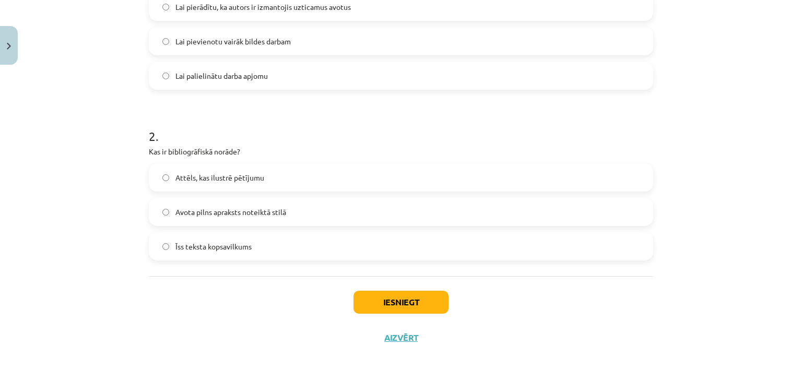
click at [237, 217] on span "Avota pilns apraksts noteiktā stilā" at bounding box center [230, 212] width 111 height 11
click at [374, 311] on button "Iesniegt" at bounding box center [400, 302] width 95 height 23
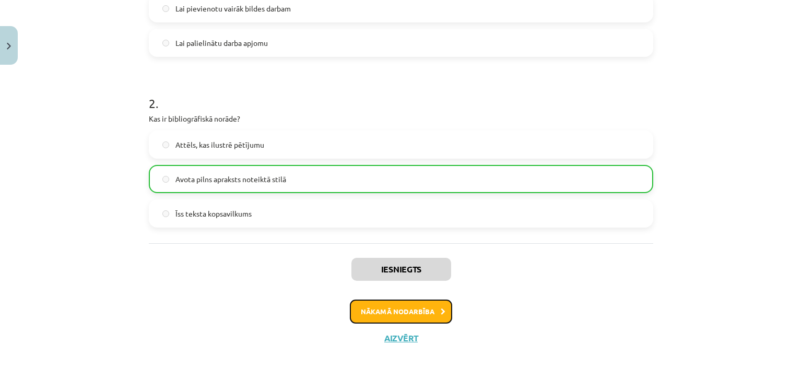
click at [388, 312] on button "Nākamā nodarbība" at bounding box center [401, 312] width 102 height 24
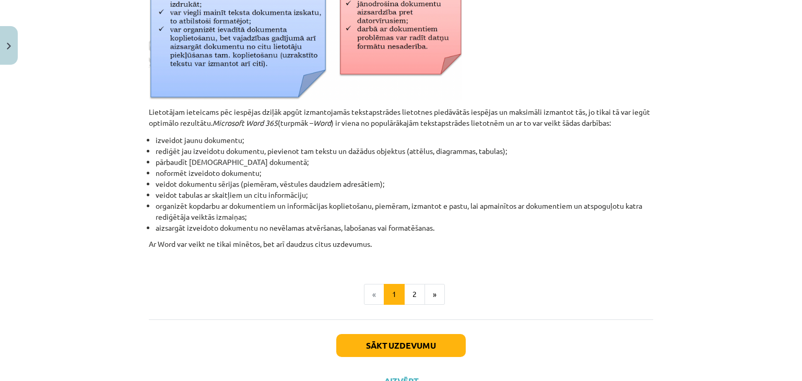
scroll to position [487, 0]
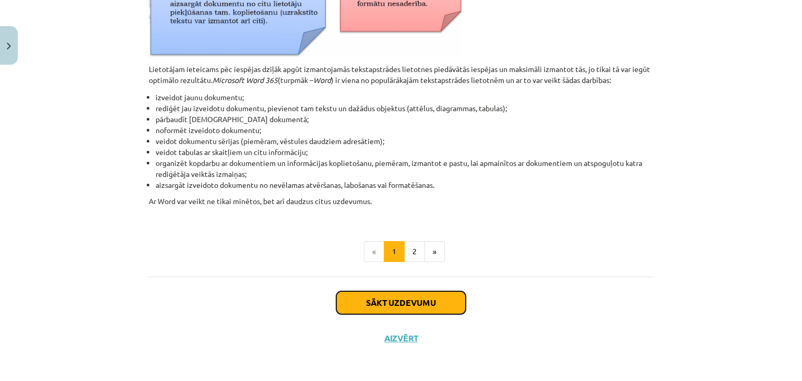
click at [388, 303] on button "Sākt uzdevumu" at bounding box center [400, 302] width 129 height 23
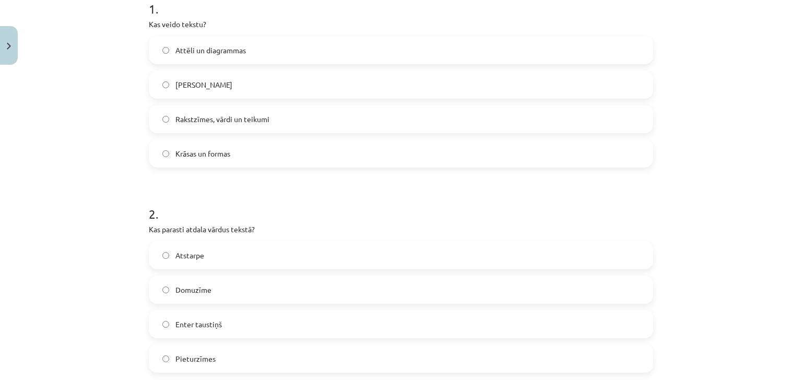
scroll to position [183, 0]
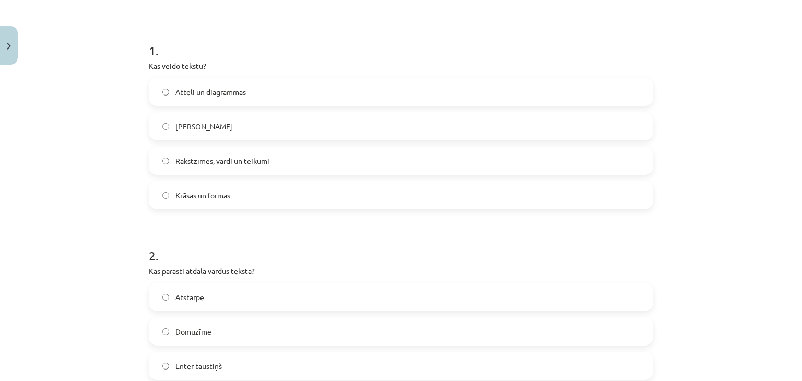
click at [194, 161] on span "Rakstzīmes, vārdi un teikumi" at bounding box center [222, 161] width 94 height 11
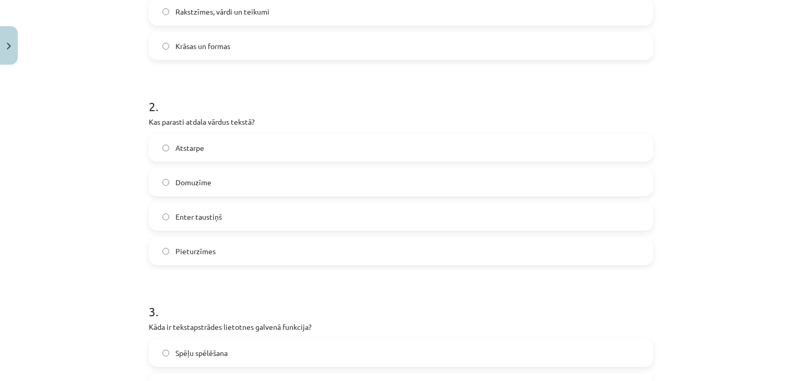
scroll to position [339, 0]
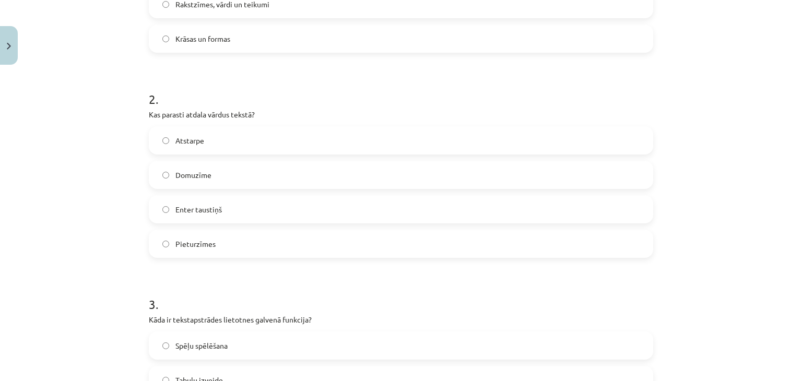
click at [198, 145] on span "Atstarpe" at bounding box center [189, 140] width 29 height 11
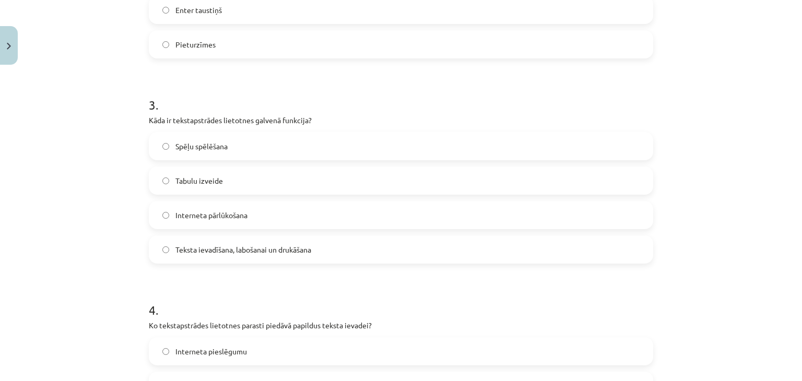
scroll to position [548, 0]
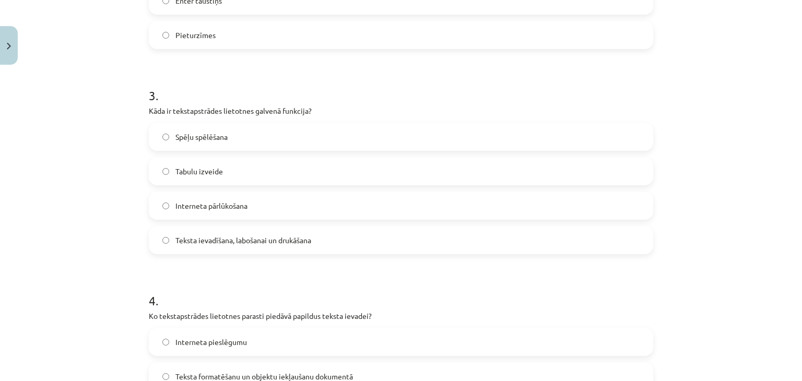
click at [170, 240] on label "Teksta ievadīšana, labošanai un drukāšana" at bounding box center [401, 240] width 502 height 26
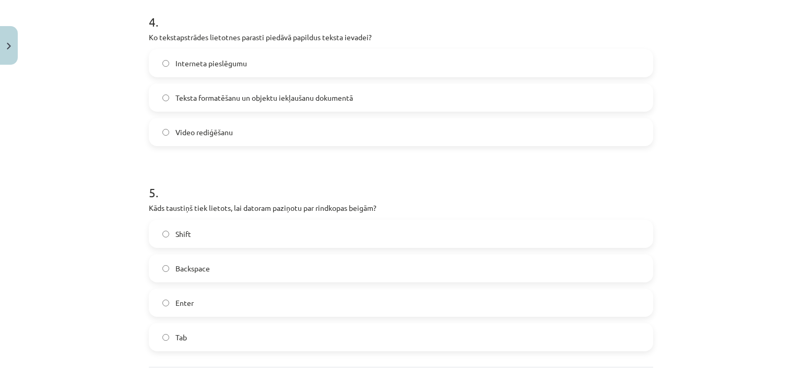
scroll to position [809, 0]
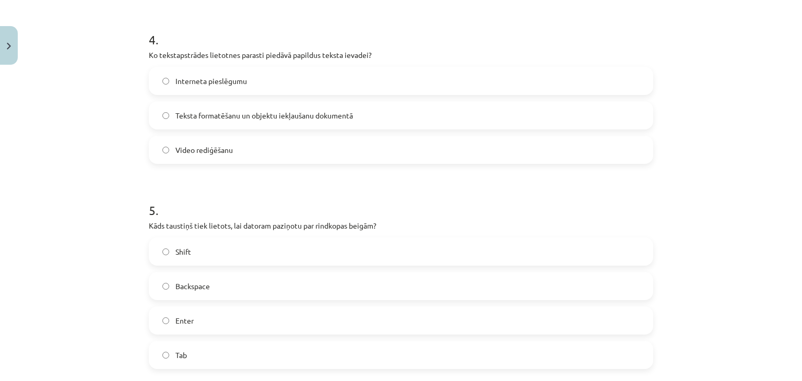
click at [285, 120] on span "Teksta formatēšanu un objektu iekļaušanu dokumentā" at bounding box center [264, 115] width 178 height 11
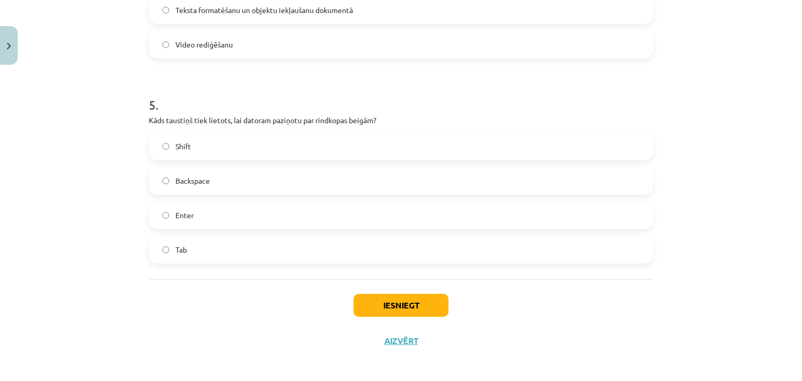
scroll to position [918, 0]
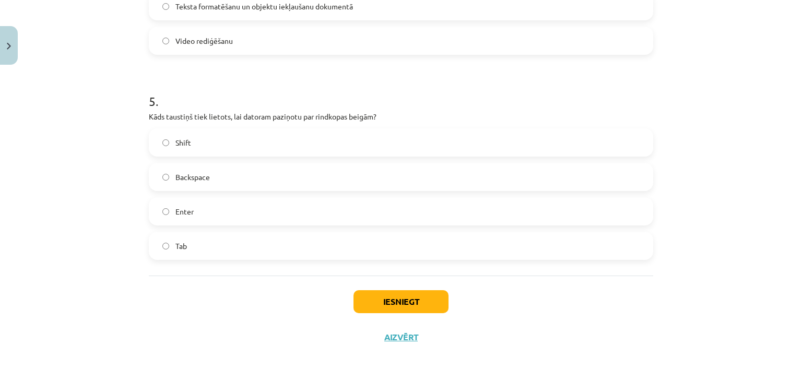
click at [179, 215] on span "Enter" at bounding box center [184, 211] width 18 height 11
click at [392, 302] on button "Iesniegt" at bounding box center [400, 301] width 95 height 23
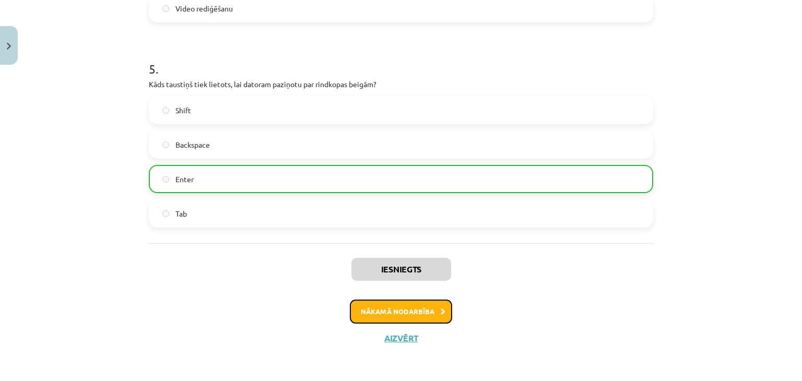
click at [395, 310] on button "Nākamā nodarbība" at bounding box center [401, 312] width 102 height 24
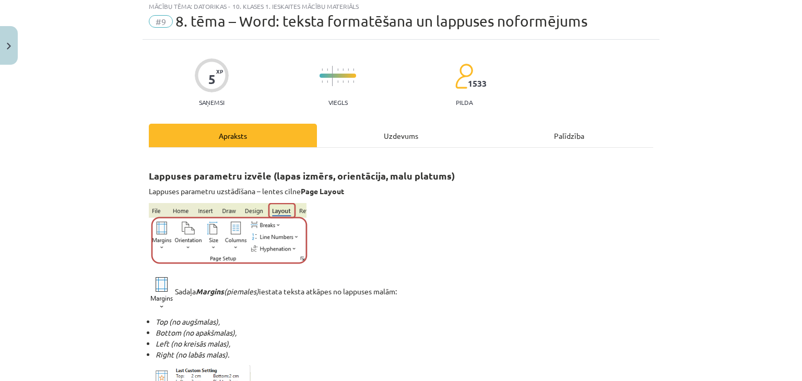
scroll to position [26, 0]
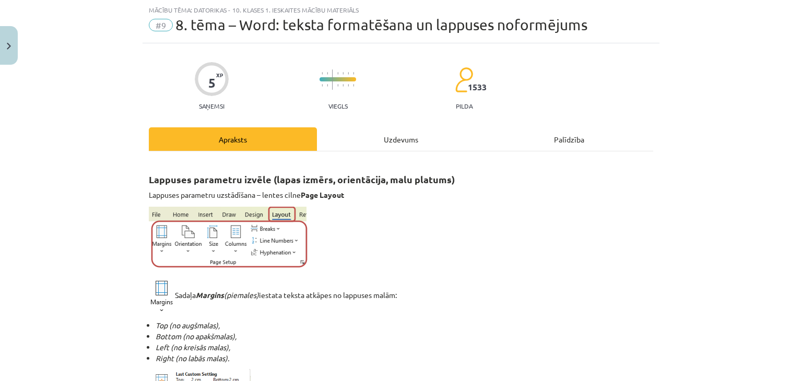
click at [385, 142] on div "Uzdevums" at bounding box center [401, 138] width 168 height 23
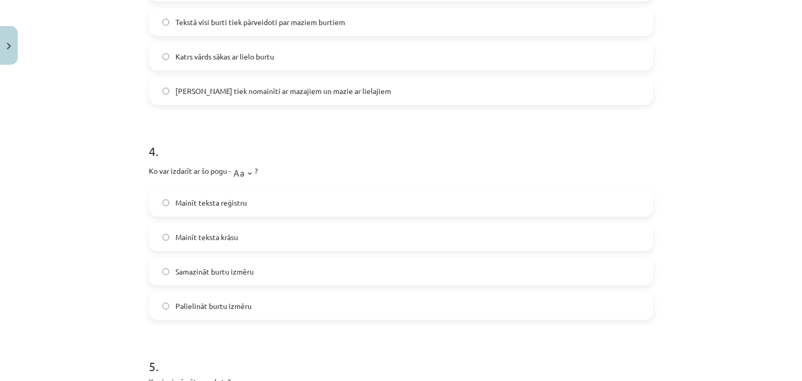
scroll to position [963, 0]
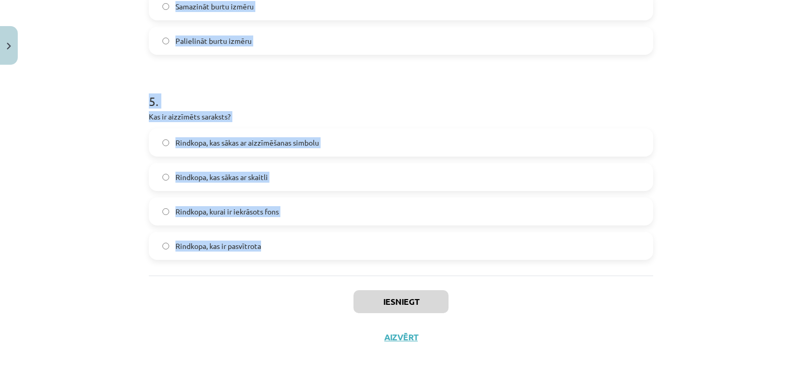
drag, startPoint x: 114, startPoint y: 100, endPoint x: 332, endPoint y: 273, distance: 278.0
click at [332, 273] on div "Mācību tēma: Datorikas - 10. klases 1. ieskaites mācību materiāls #9 8. tēma – …" at bounding box center [401, 190] width 802 height 381
copy form "1 . Kura cilne ir [DEMOGRAPHIC_DATA], lai mainītu rakstzīmju fontu un lielumu? …"
click at [94, 74] on div "Mācību tēma: Datorikas - 10. klases 1. ieskaites mācību materiāls #9 8. tēma – …" at bounding box center [401, 190] width 802 height 381
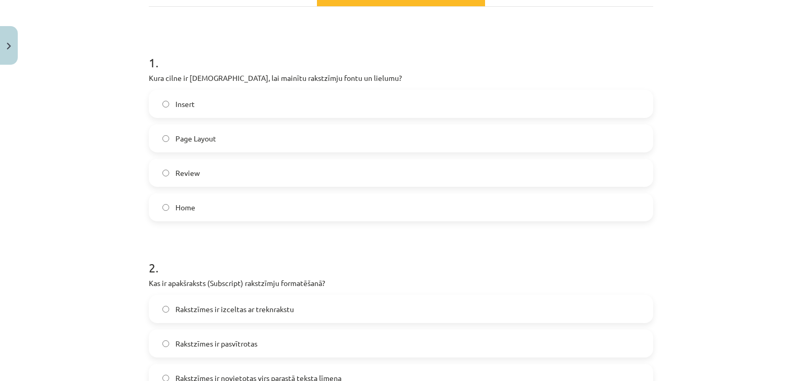
scroll to position [209, 0]
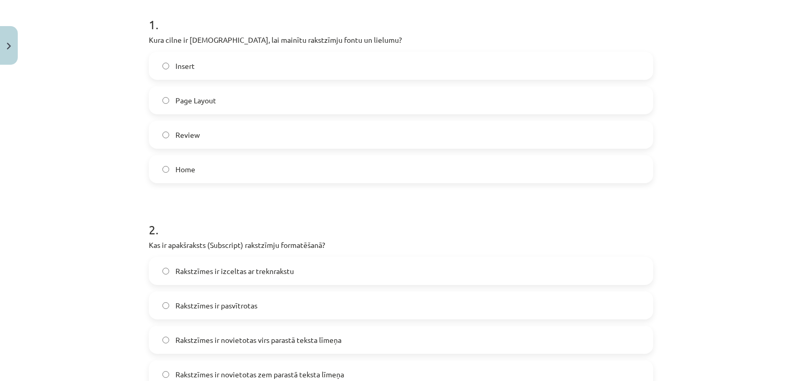
click at [164, 160] on label "Home" at bounding box center [401, 169] width 502 height 26
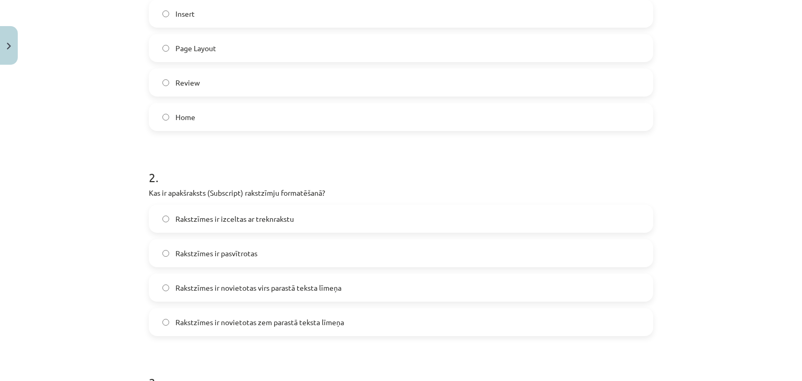
click at [199, 320] on span "Rakstzīmes ir novietotas zem parastā teksta līmeņa" at bounding box center [259, 322] width 169 height 11
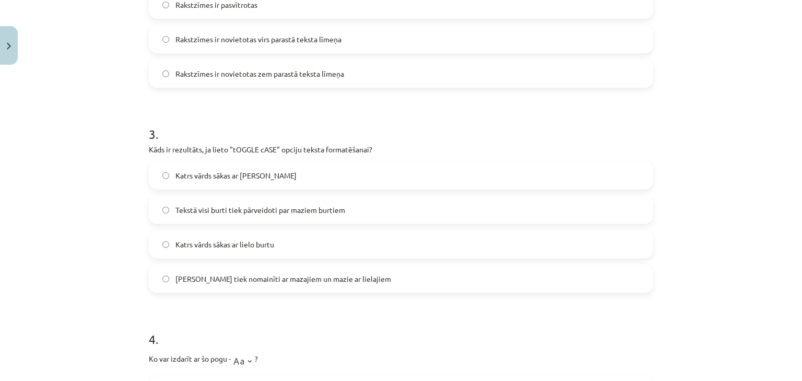
scroll to position [522, 0]
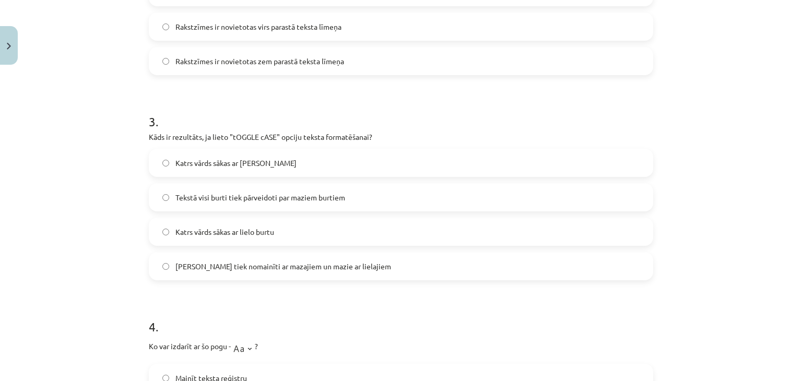
click at [203, 264] on span "[PERSON_NAME] tiek nomainīti ar mazajiem un mazie ar lielajiem" at bounding box center [283, 266] width 216 height 11
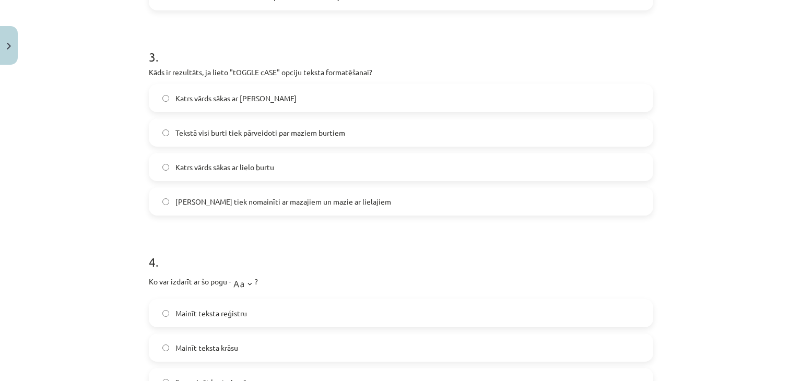
scroll to position [679, 0]
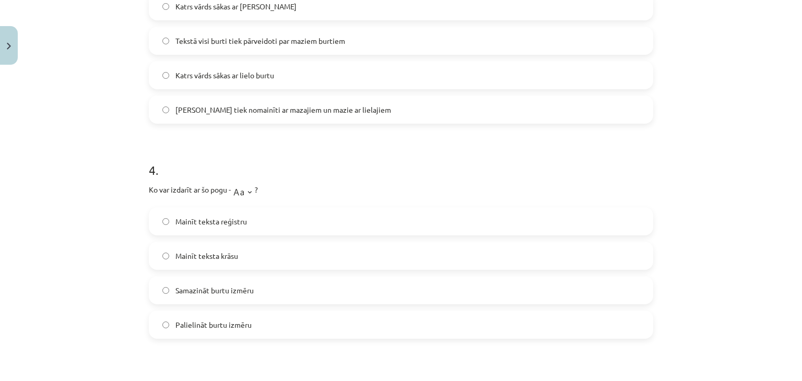
click at [216, 230] on label "Mainīt teksta reģistru" at bounding box center [401, 221] width 502 height 26
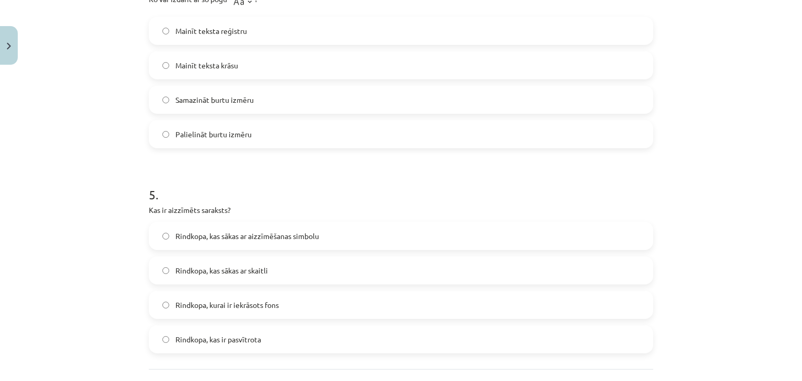
scroll to position [888, 0]
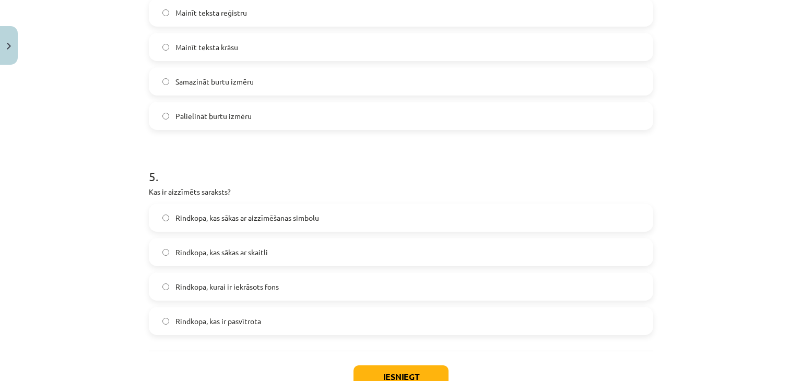
click at [252, 227] on label "Rindkopa, kas sākas ar aizzīmēšanas simbolu" at bounding box center [401, 218] width 502 height 26
click at [39, 171] on div "Mācību tēma: Datorikas - 10. klases 1. ieskaites mācību materiāls #9 8. tēma – …" at bounding box center [401, 190] width 802 height 381
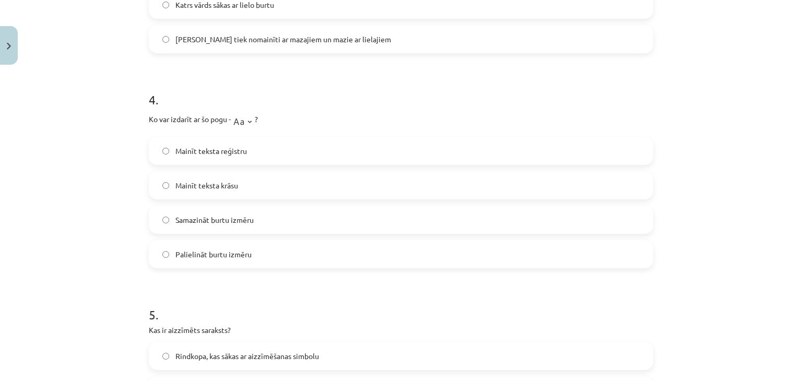
scroll to position [731, 0]
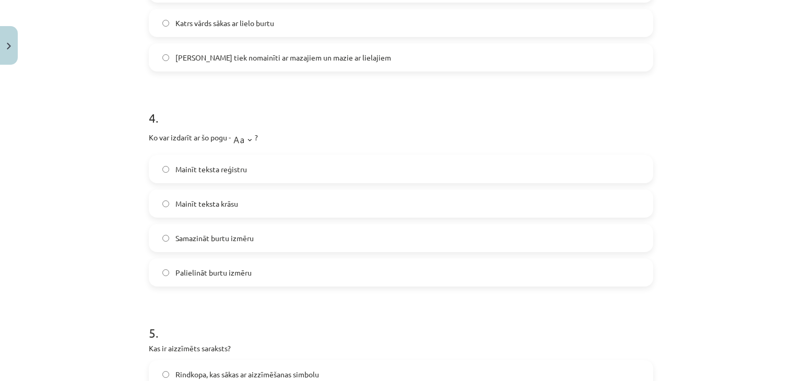
click at [212, 244] on label "Samazināt burtu izmēru" at bounding box center [401, 238] width 502 height 26
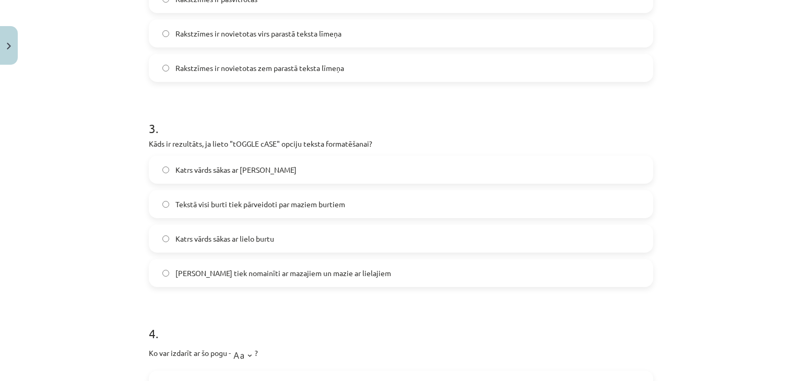
scroll to position [522, 0]
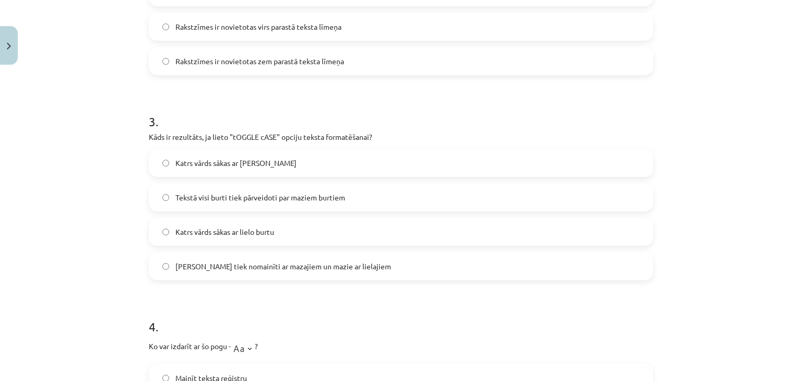
click at [269, 201] on span "Tekstā visi burti tiek pārveidoti par maziem burtiem" at bounding box center [260, 197] width 170 height 11
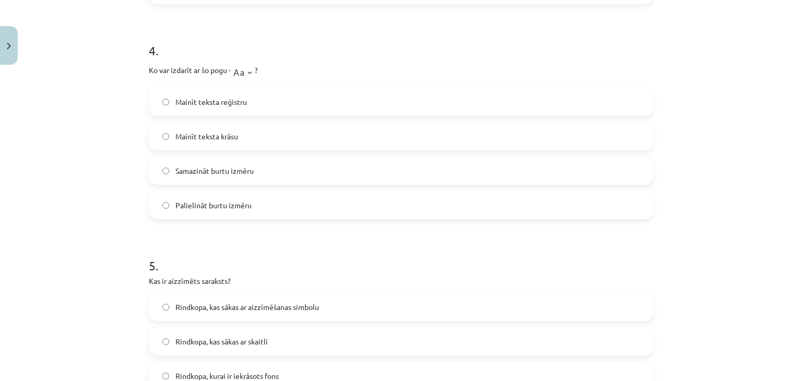
scroll to position [963, 0]
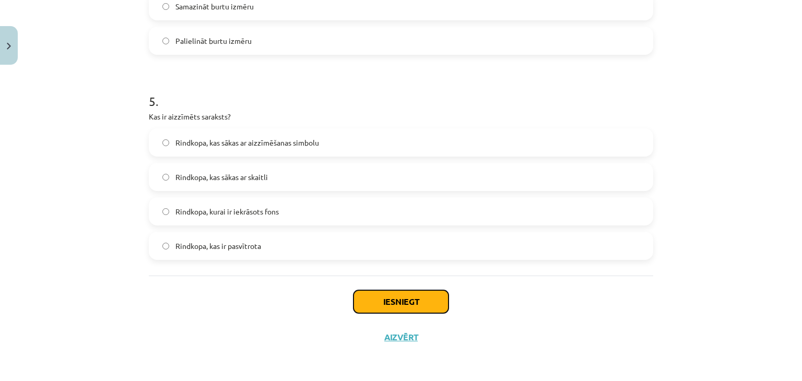
click at [372, 303] on button "Iesniegt" at bounding box center [400, 301] width 95 height 23
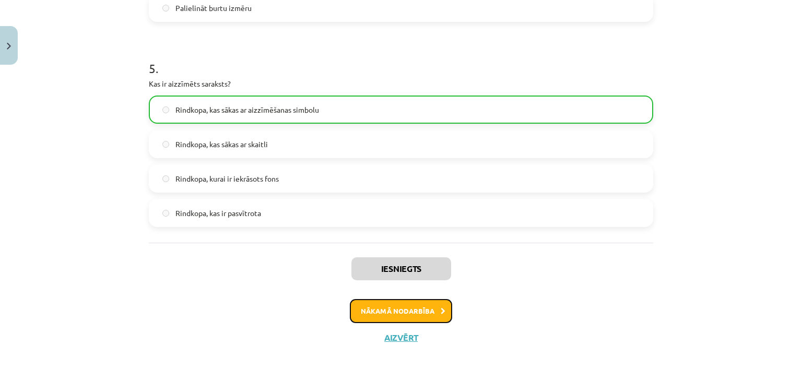
click at [391, 308] on button "Nākamā nodarbība" at bounding box center [401, 311] width 102 height 24
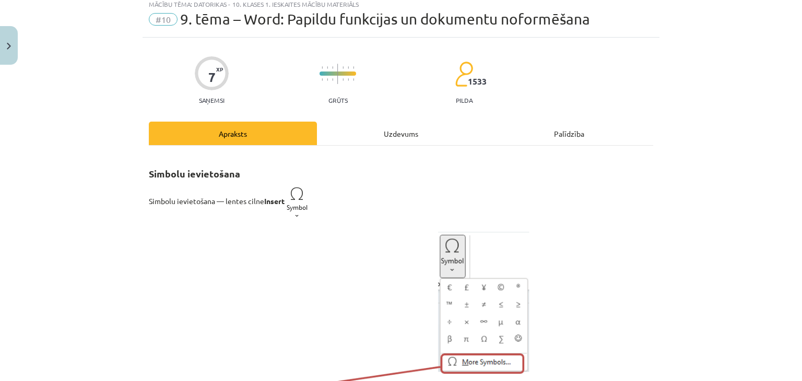
scroll to position [26, 0]
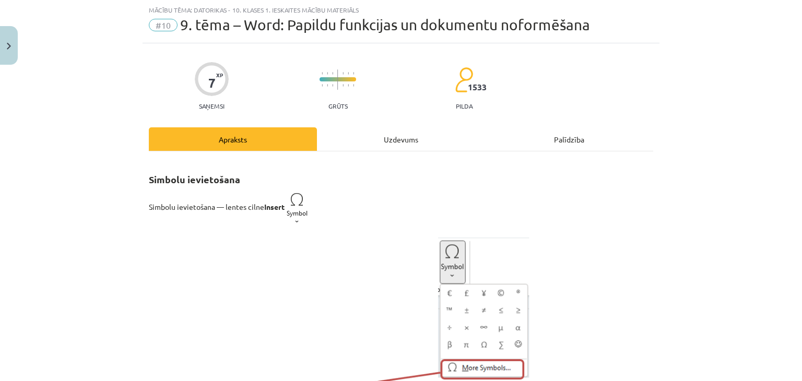
click at [399, 134] on div "Uzdevums" at bounding box center [401, 138] width 168 height 23
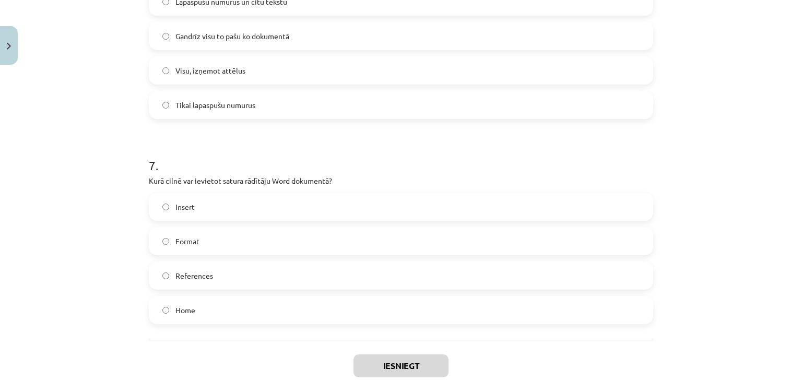
scroll to position [1294, 0]
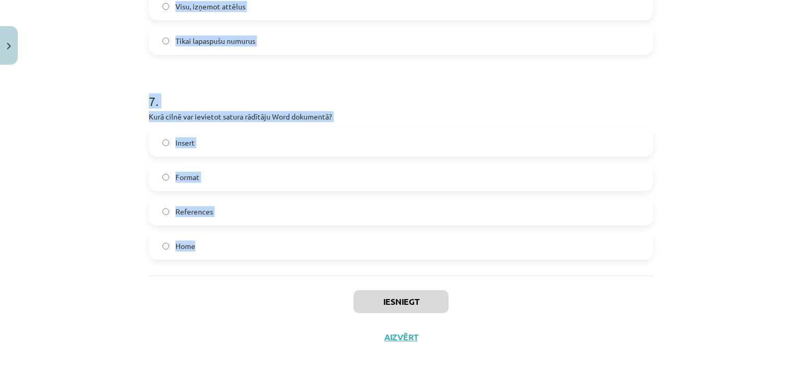
drag, startPoint x: 129, startPoint y: 191, endPoint x: 374, endPoint y: 255, distance: 253.5
click at [374, 255] on div "Mācību tēma: Datorikas - 10. klases 1. ieskaites mācību materiāls #10 9. tēma –…" at bounding box center [401, 190] width 802 height 381
copy form "4 . Lor ipsumd, si Amet consectet adipis elits doeius temporincid? Utla etdo ma…"
click at [29, 108] on div "Mācību tēma: Datorikas - 10. klases 1. ieskaites mācību materiāls #10 9. tēma –…" at bounding box center [401, 190] width 802 height 381
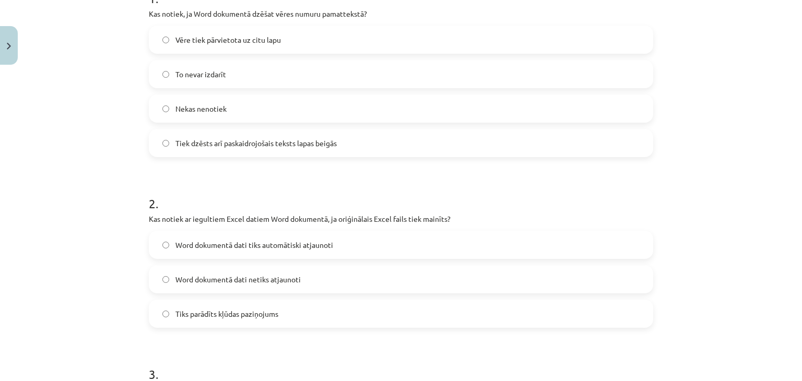
scroll to position [146, 0]
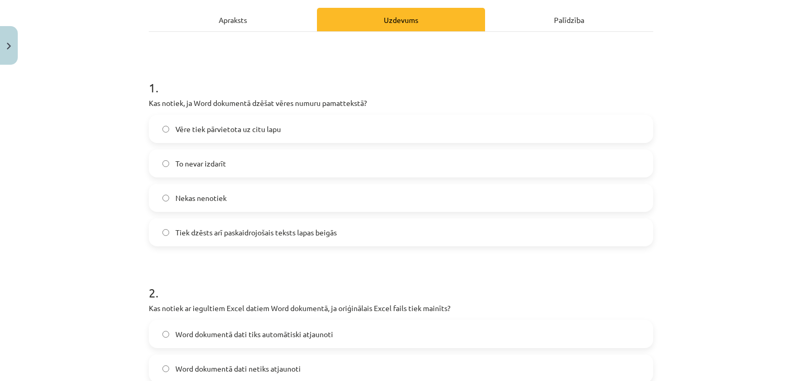
click at [258, 234] on span "Tiek dzēsts arī paskaidrojošais teksts lapas beigās" at bounding box center [255, 232] width 161 height 11
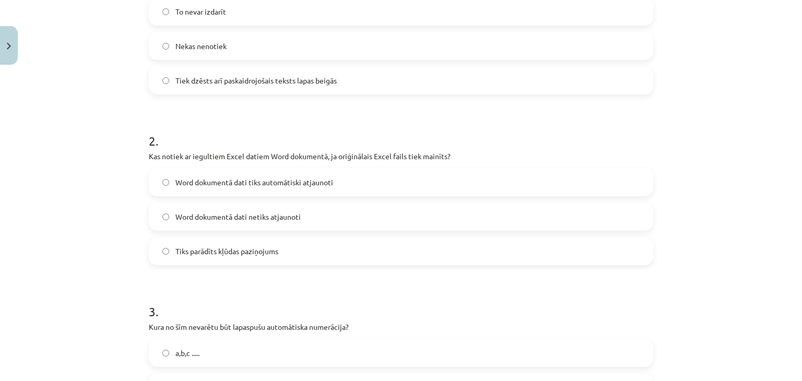
scroll to position [354, 0]
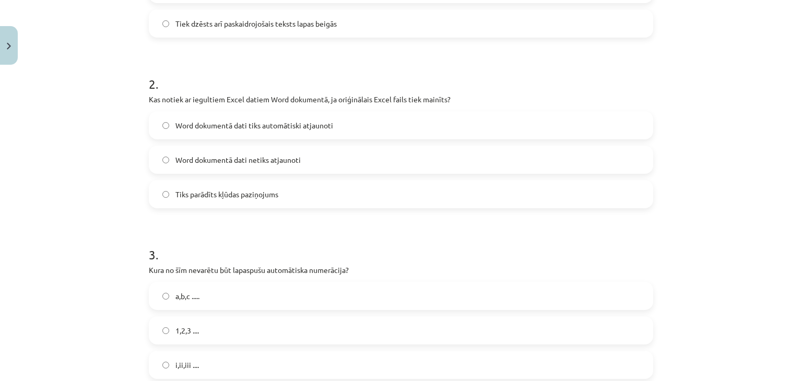
click at [259, 162] on span "Word dokumentā dati netiks atjaunoti" at bounding box center [237, 160] width 125 height 11
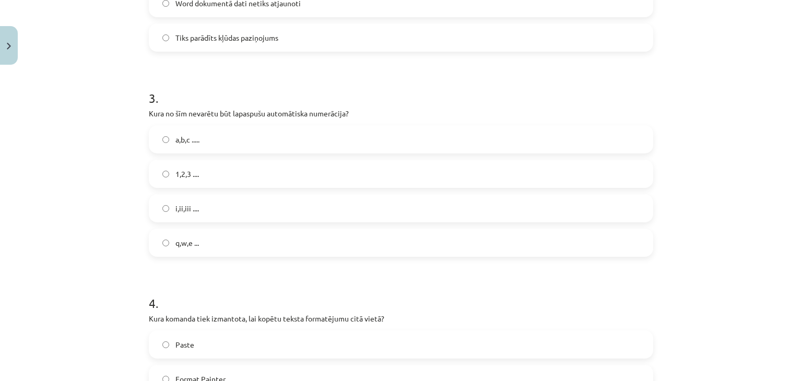
click at [200, 233] on label "q,w,e ..." at bounding box center [401, 243] width 502 height 26
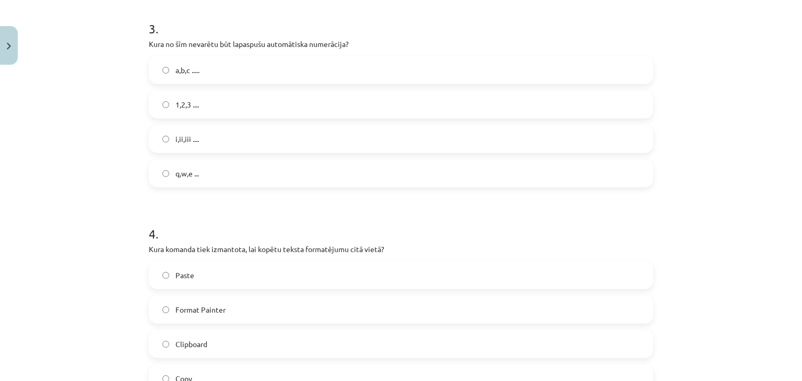
scroll to position [668, 0]
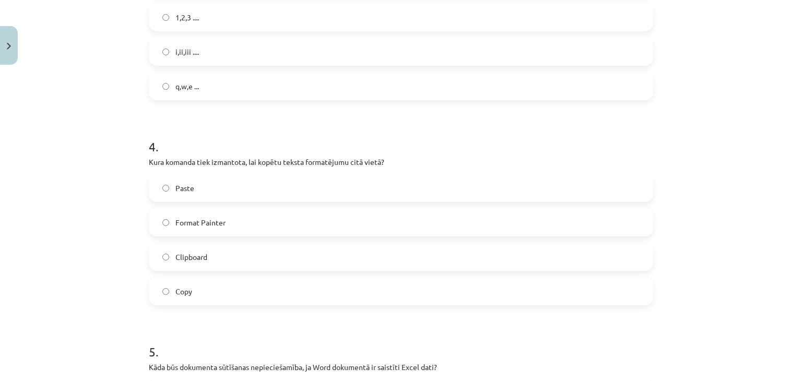
click at [216, 220] on span "Format Painter" at bounding box center [200, 222] width 50 height 11
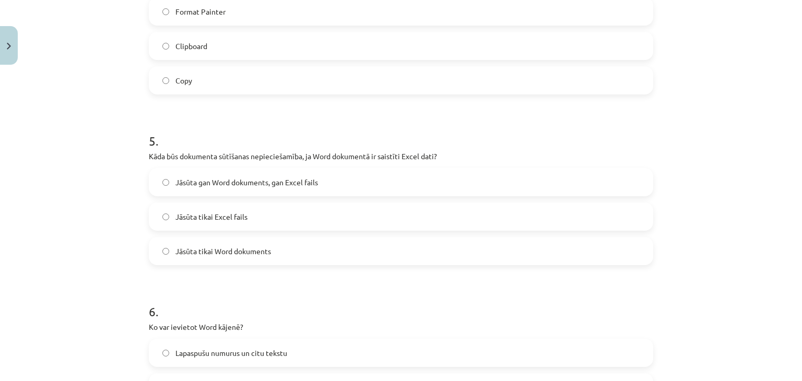
scroll to position [877, 0]
click at [212, 184] on span "Jāsūta gan Word dokuments, gan Excel fails" at bounding box center [246, 184] width 143 height 11
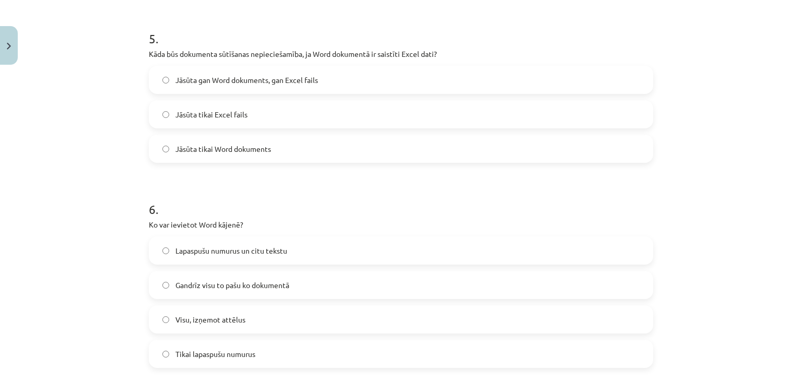
scroll to position [1033, 0]
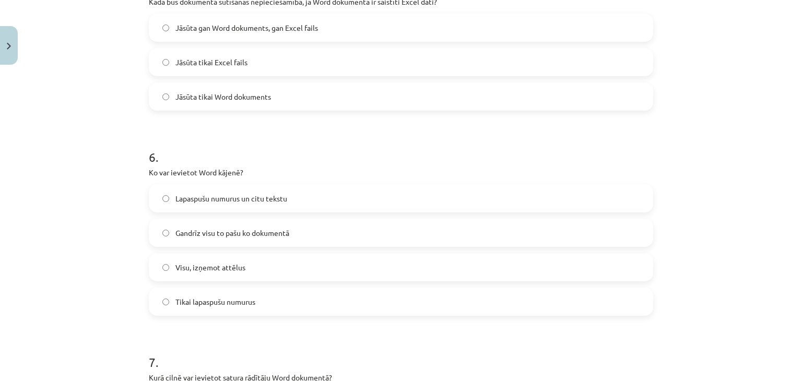
click at [240, 207] on label "Lapaspušu numurus un citu tekstu" at bounding box center [401, 198] width 502 height 26
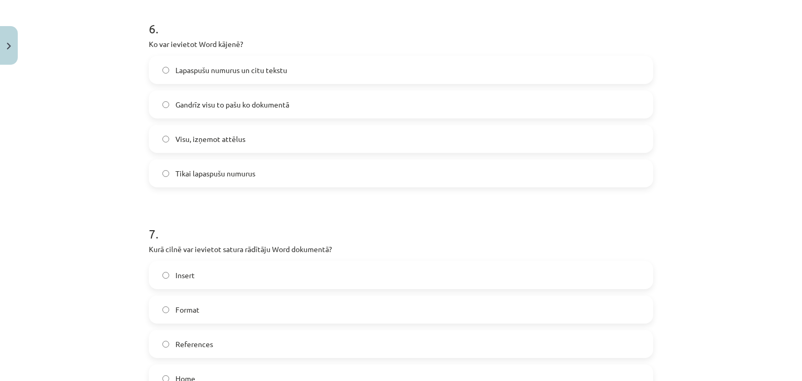
scroll to position [1242, 0]
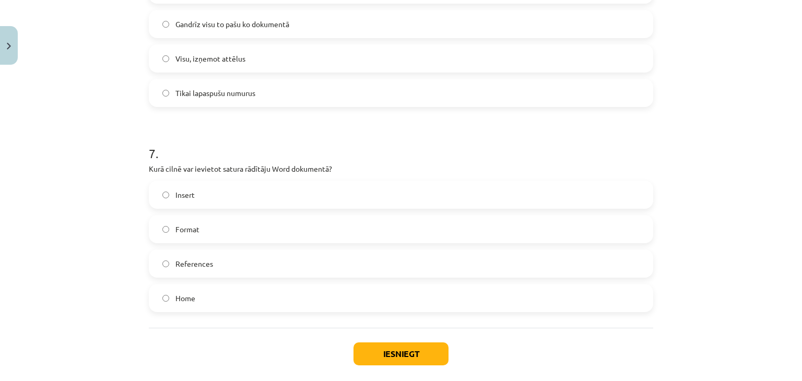
click at [192, 264] on span "References" at bounding box center [194, 263] width 38 height 11
click at [190, 232] on span "Format" at bounding box center [187, 229] width 24 height 11
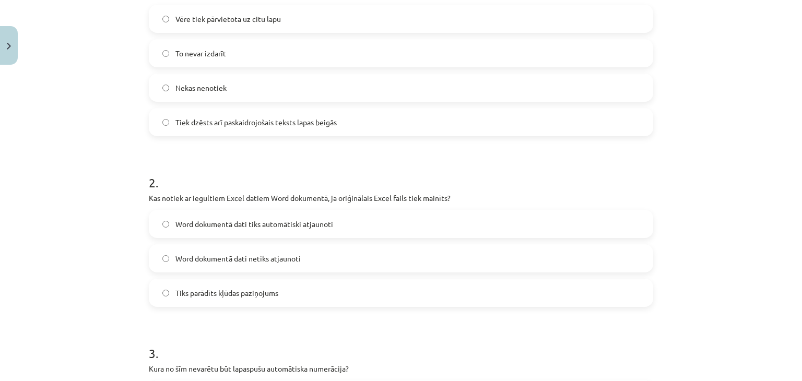
scroll to position [250, 0]
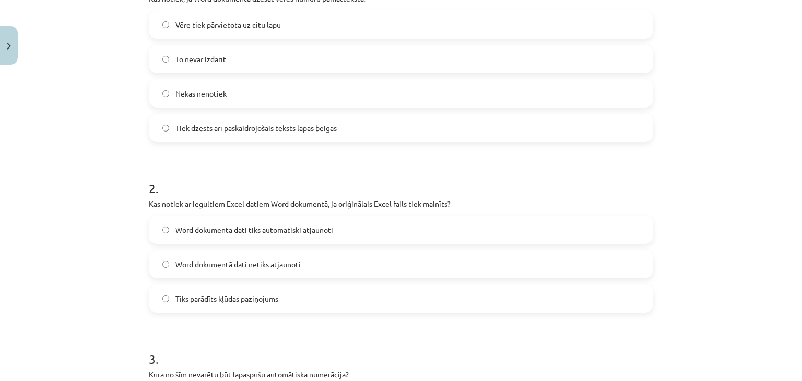
click at [209, 292] on label "Tiks parādīts kļūdas paziņojums" at bounding box center [401, 299] width 502 height 26
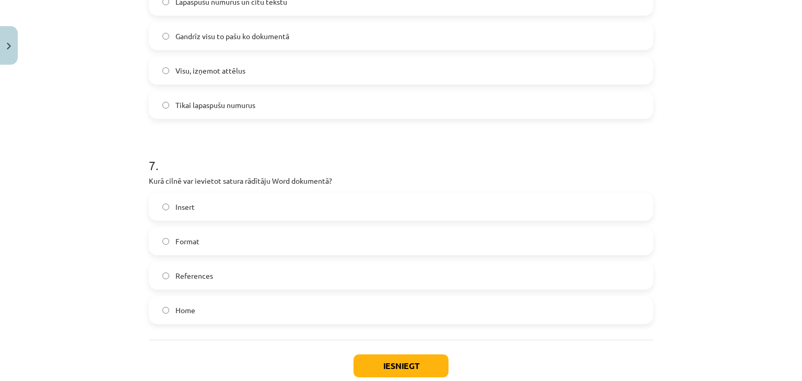
scroll to position [1294, 0]
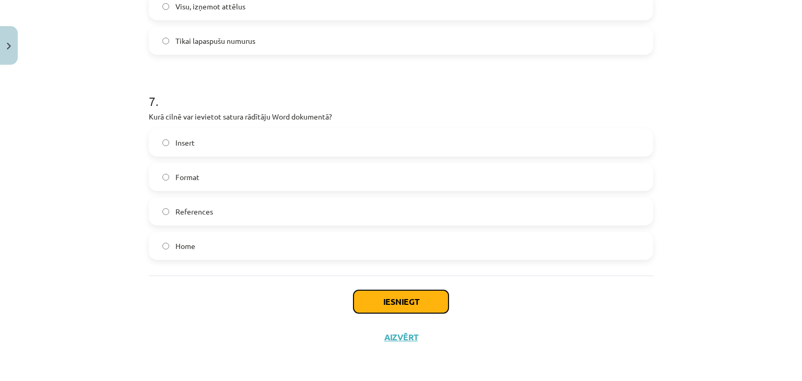
click at [385, 297] on button "Iesniegt" at bounding box center [400, 301] width 95 height 23
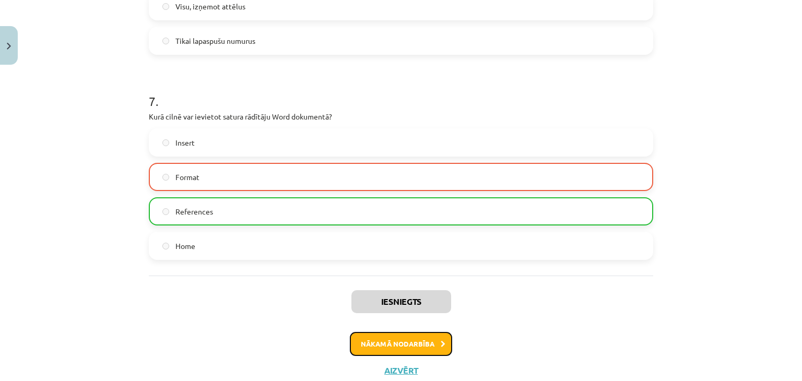
click at [385, 345] on button "Nākamā nodarbība" at bounding box center [401, 344] width 102 height 24
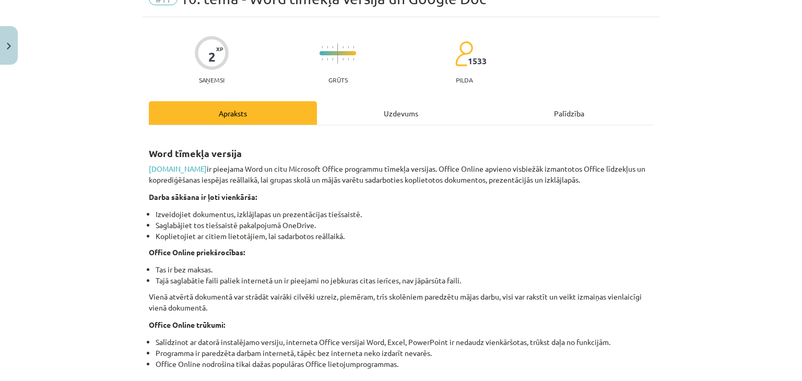
scroll to position [26, 0]
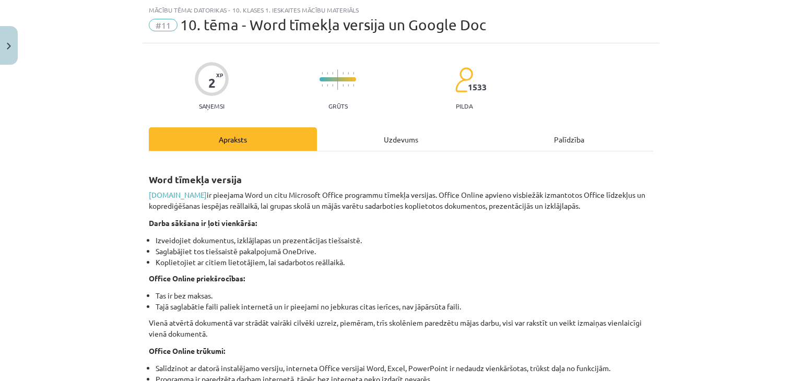
click at [407, 138] on div "Uzdevums" at bounding box center [401, 138] width 168 height 23
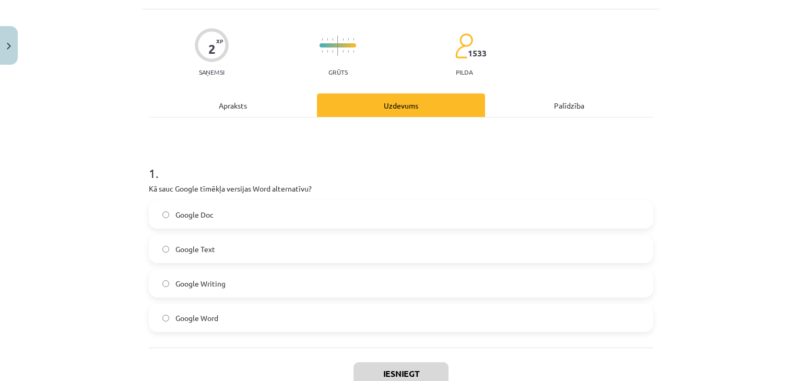
scroll to position [131, 0]
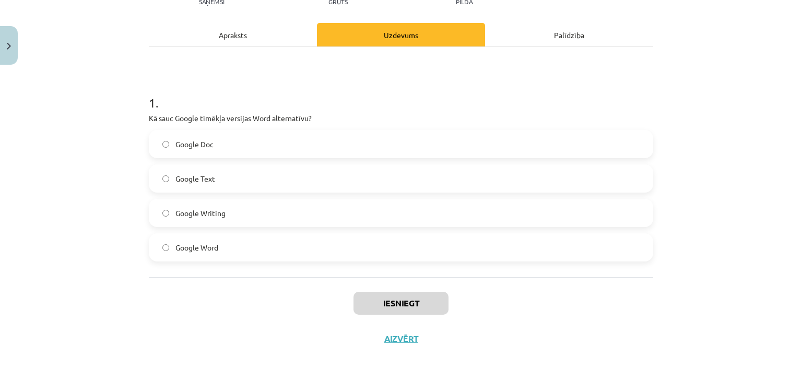
click at [263, 245] on label "Google Word" at bounding box center [401, 247] width 502 height 26
click at [424, 305] on button "Iesniegt" at bounding box center [400, 303] width 95 height 23
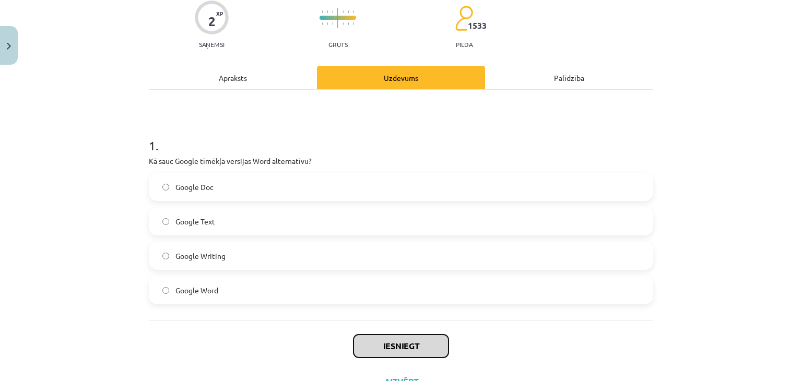
scroll to position [132, 0]
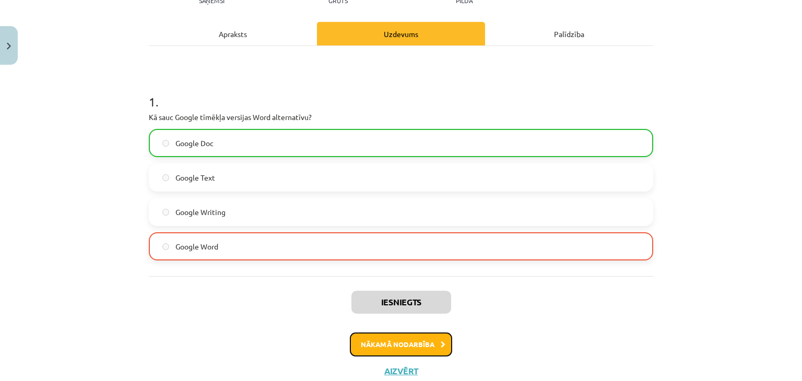
click at [384, 345] on button "Nākamā nodarbība" at bounding box center [401, 345] width 102 height 24
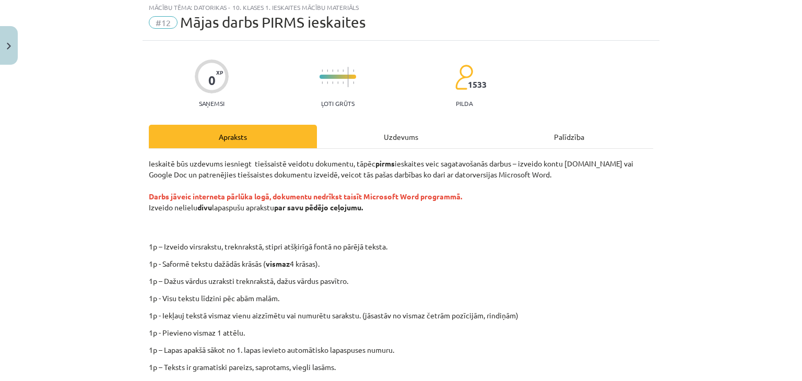
scroll to position [26, 0]
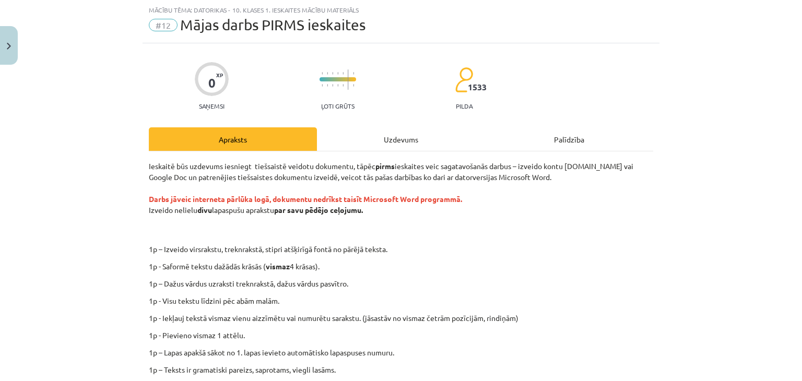
click at [394, 149] on div "Uzdevums" at bounding box center [401, 138] width 168 height 23
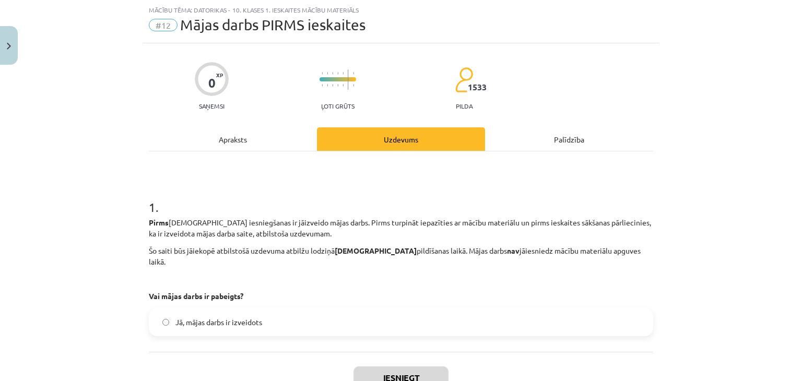
click at [258, 142] on div "Apraksts" at bounding box center [233, 138] width 168 height 23
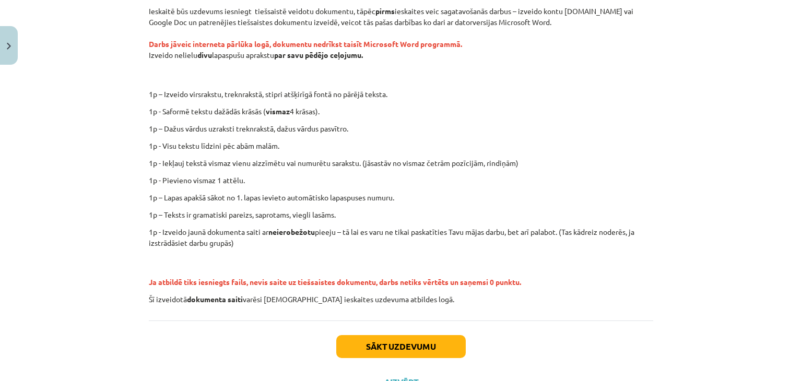
scroll to position [226, 0]
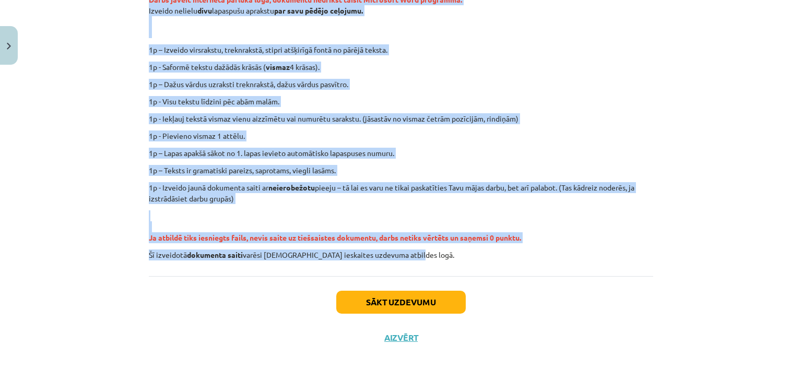
drag, startPoint x: 87, startPoint y: 51, endPoint x: 585, endPoint y: 247, distance: 536.0
click at [585, 247] on div "Mācību tēma: Datorikas - 10. klases 1. ieskaites mācību materiāls #12 Mājas dar…" at bounding box center [401, 190] width 802 height 381
copy div "Loremips dol sitametc adipisci elitseddoe tempori utlaboree, dolor magna aliqua…"
click at [318, 115] on p "1p - Iekļauj tekstā vismaz vienu aizzīmētu vai numurētu sarakstu. (jāsastāv no …" at bounding box center [401, 118] width 504 height 11
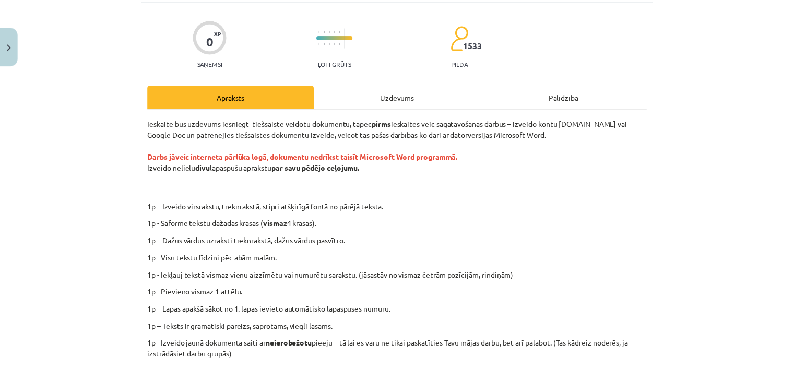
scroll to position [0, 0]
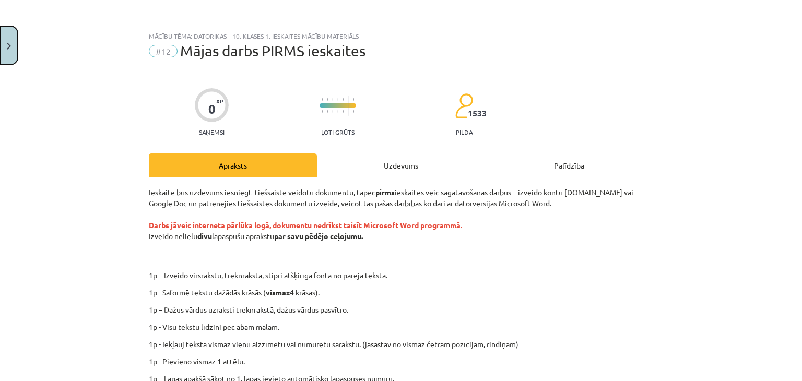
click at [1, 45] on button "Close" at bounding box center [9, 45] width 18 height 39
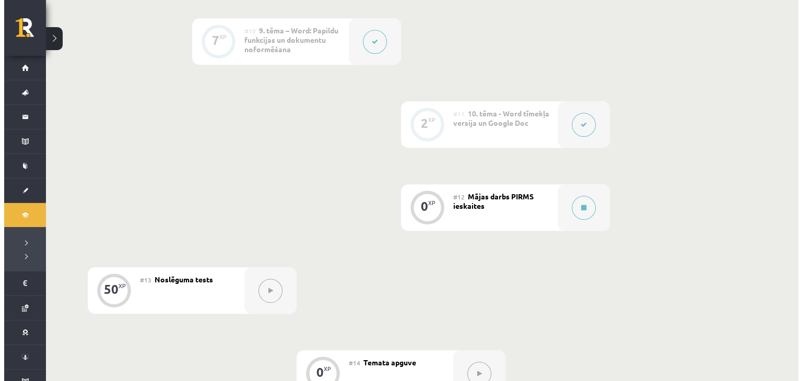
scroll to position [933, 0]
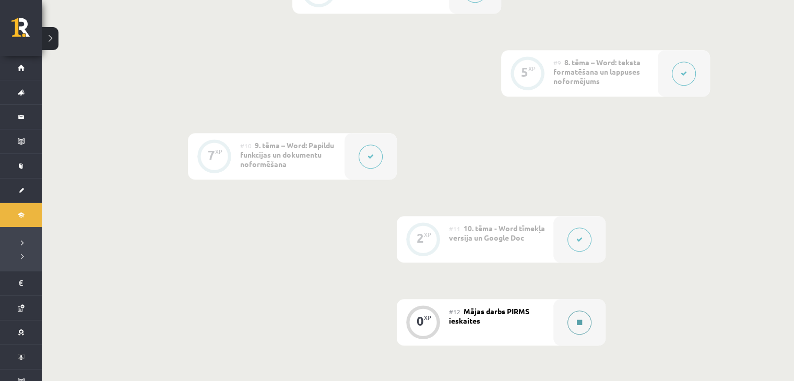
click at [575, 323] on button at bounding box center [580, 323] width 24 height 24
